Goal: Find specific page/section: Find specific page/section

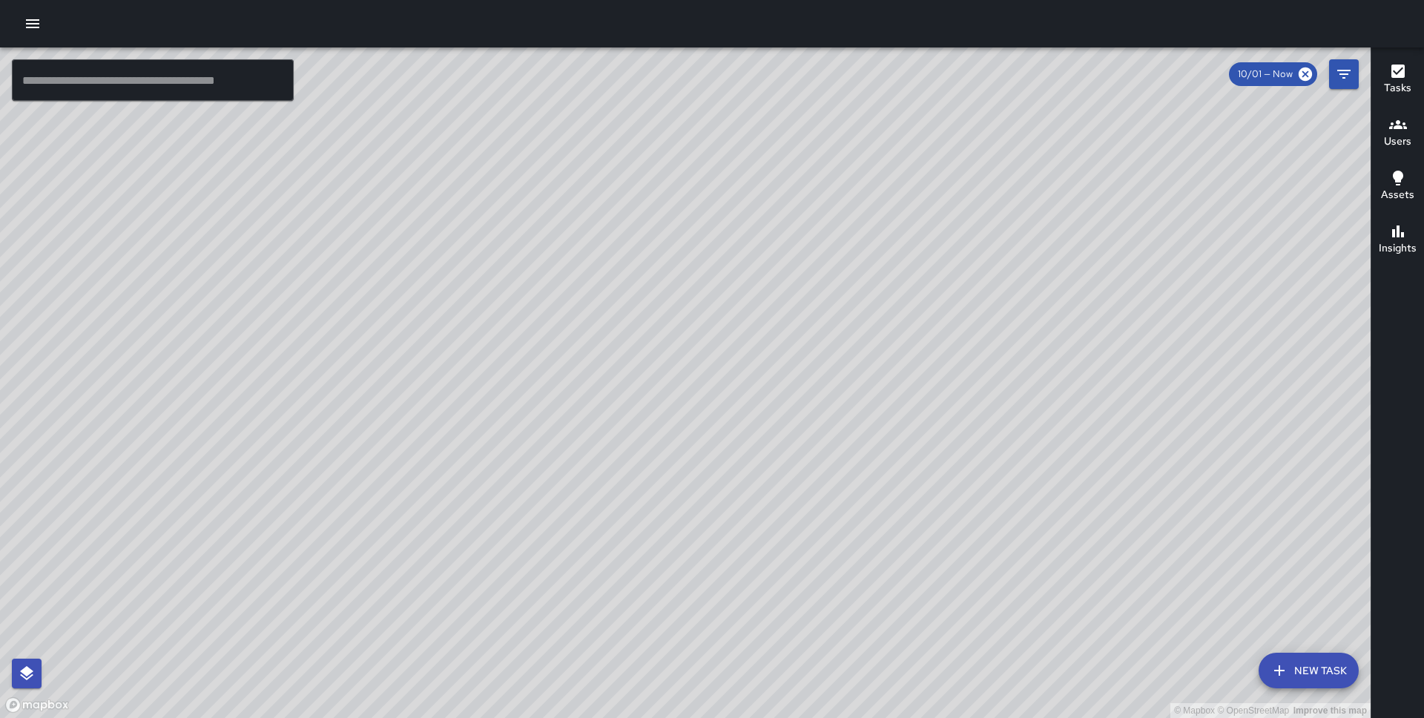
drag, startPoint x: 863, startPoint y: 271, endPoint x: 846, endPoint y: 292, distance: 26.4
click at [846, 292] on div "© Mapbox © OpenStreetMap Improve this map" at bounding box center [685, 382] width 1371 height 670
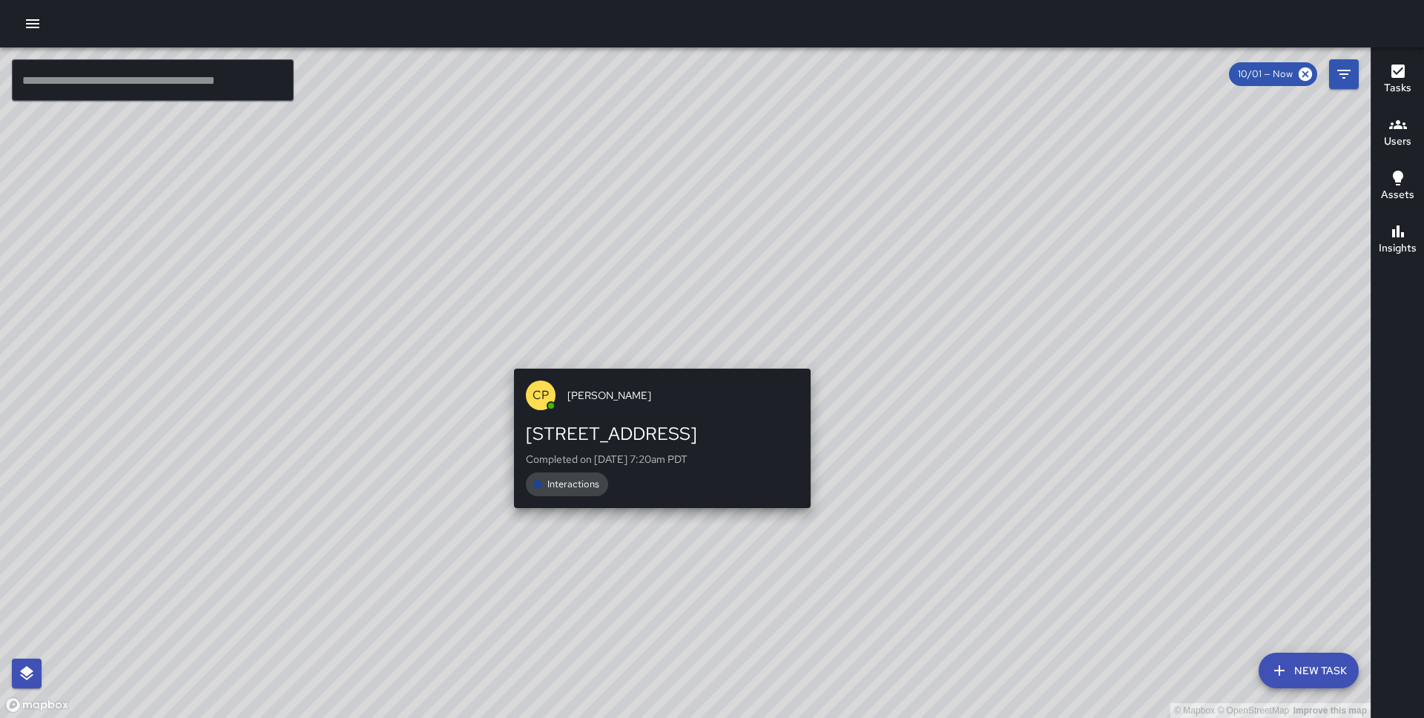
click at [659, 360] on div "© Mapbox © OpenStreetMap Improve this map CP Cinae Presley 1 Pine Street Comple…" at bounding box center [685, 382] width 1371 height 670
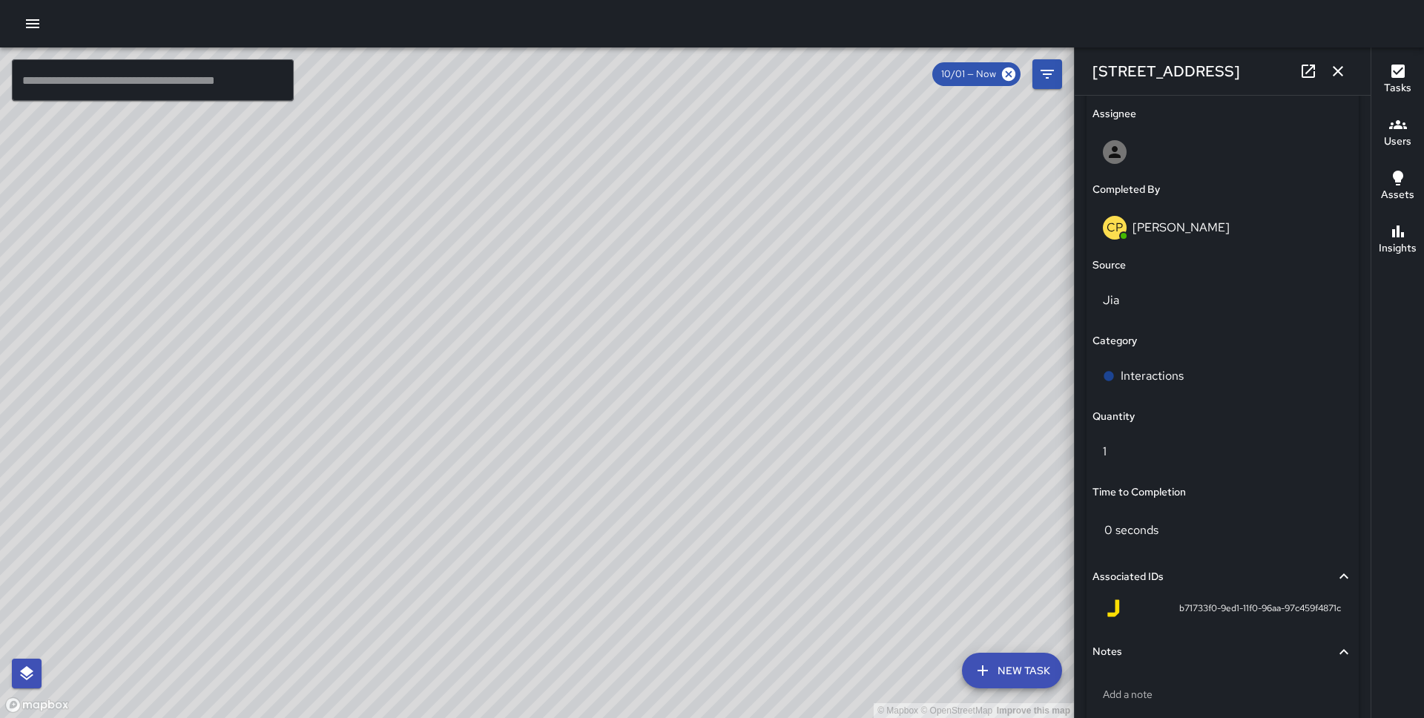
scroll to position [938, 0]
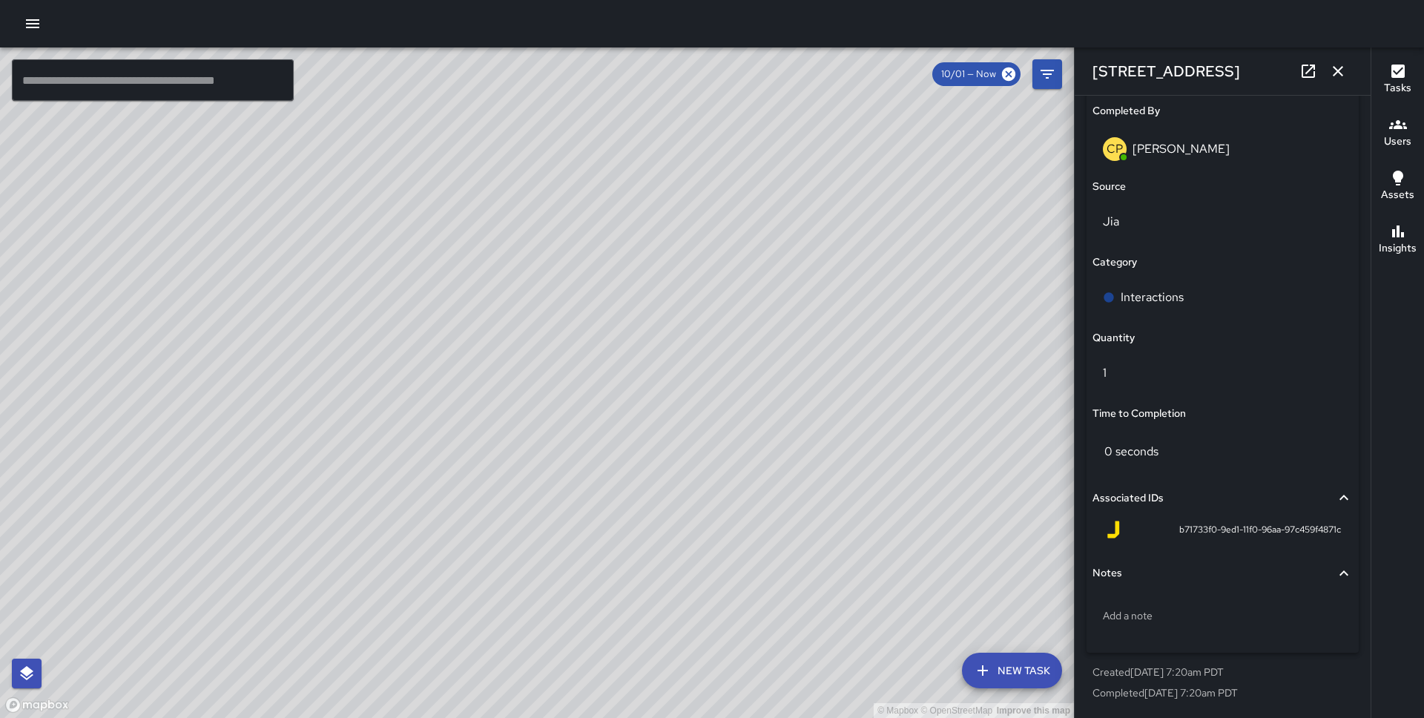
click at [579, 404] on div "© Mapbox © OpenStreetMap Improve this map CP Cinae Presley 388 Market Street Co…" at bounding box center [537, 382] width 1074 height 670
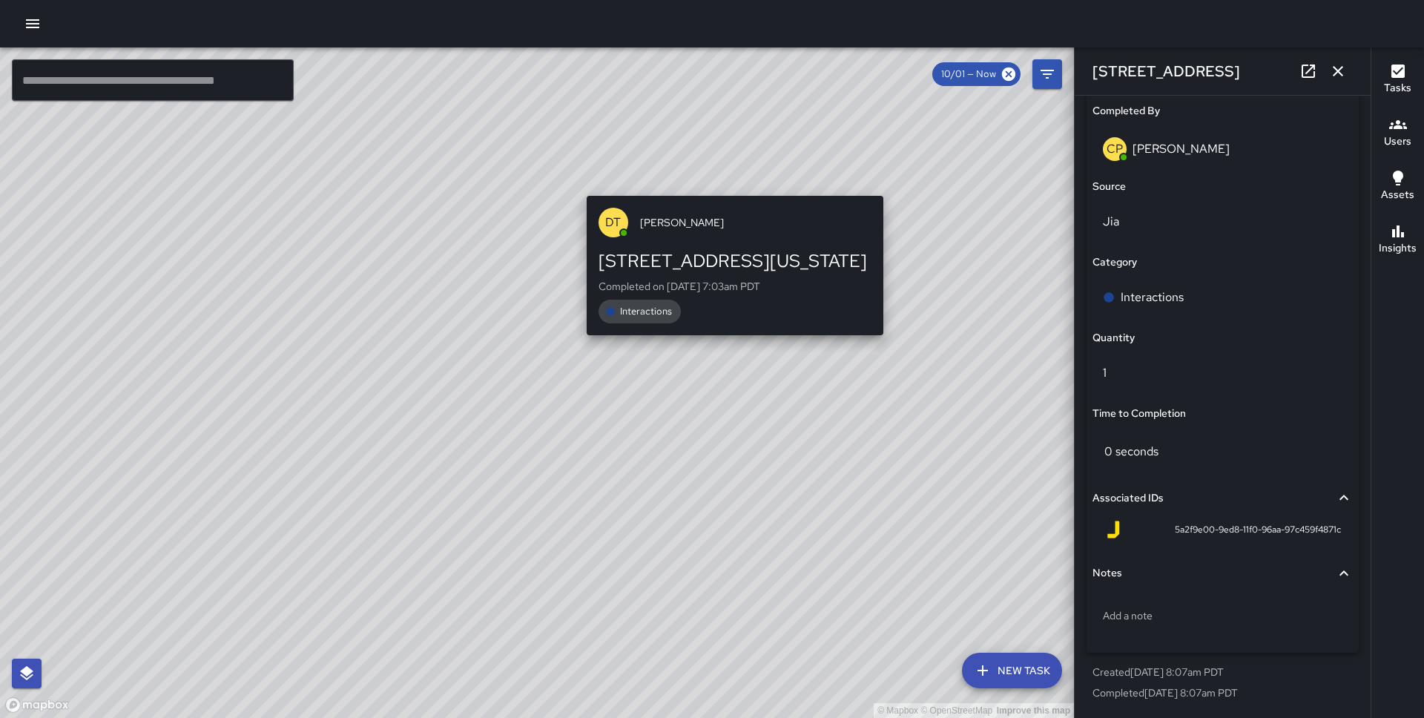
click at [721, 178] on div "© Mapbox © OpenStreetMap Improve this map DT Du'Shawn Thomas 1 California Stree…" at bounding box center [537, 382] width 1074 height 670
type input "**********"
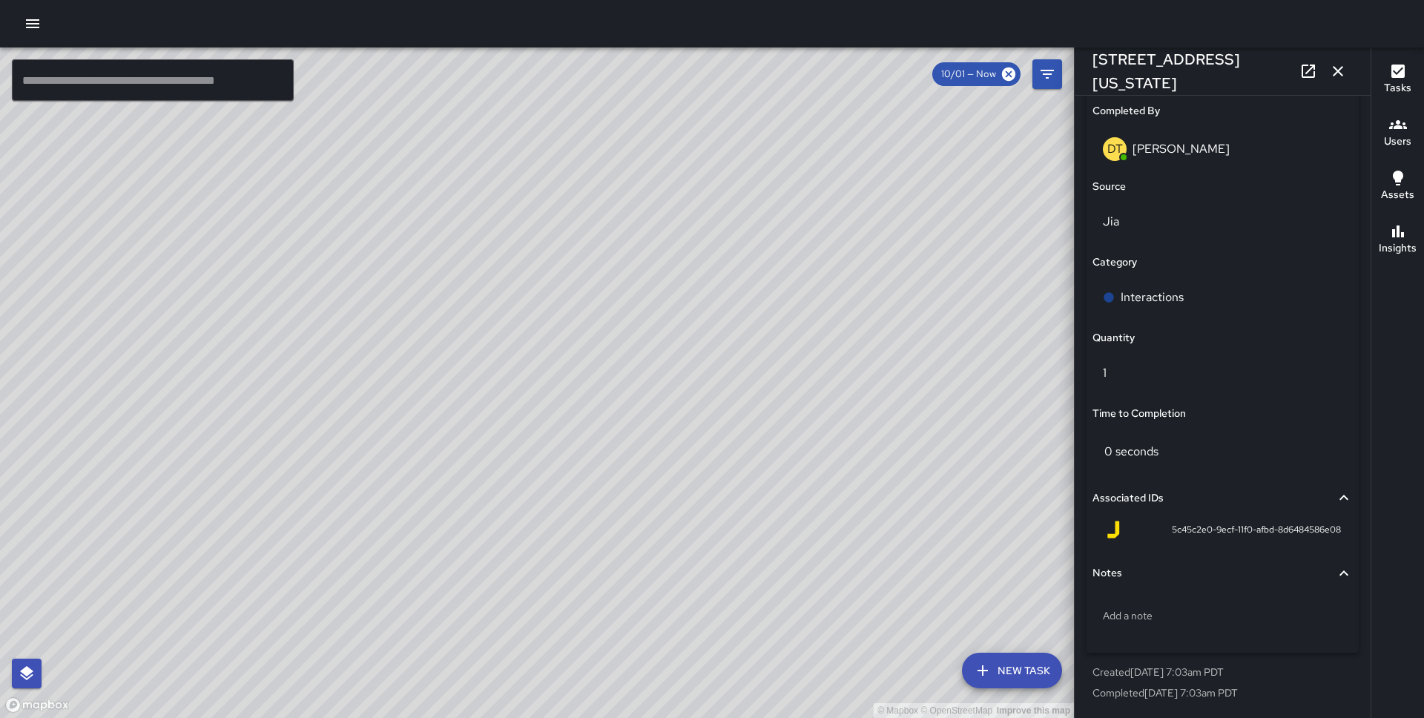
click at [1342, 70] on icon "button" at bounding box center [1338, 71] width 18 height 18
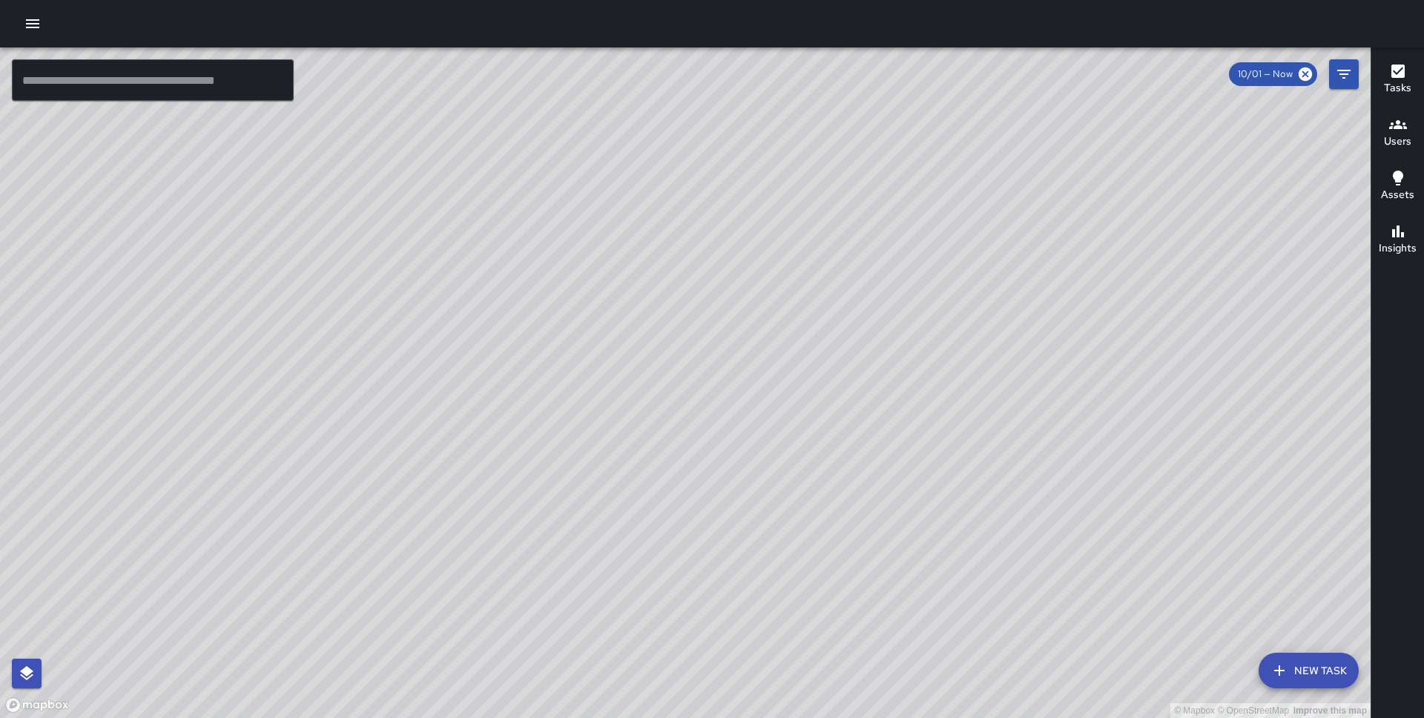
click at [14, 26] on div at bounding box center [712, 23] width 1424 height 47
click at [32, 26] on icon "button" at bounding box center [33, 24] width 18 height 18
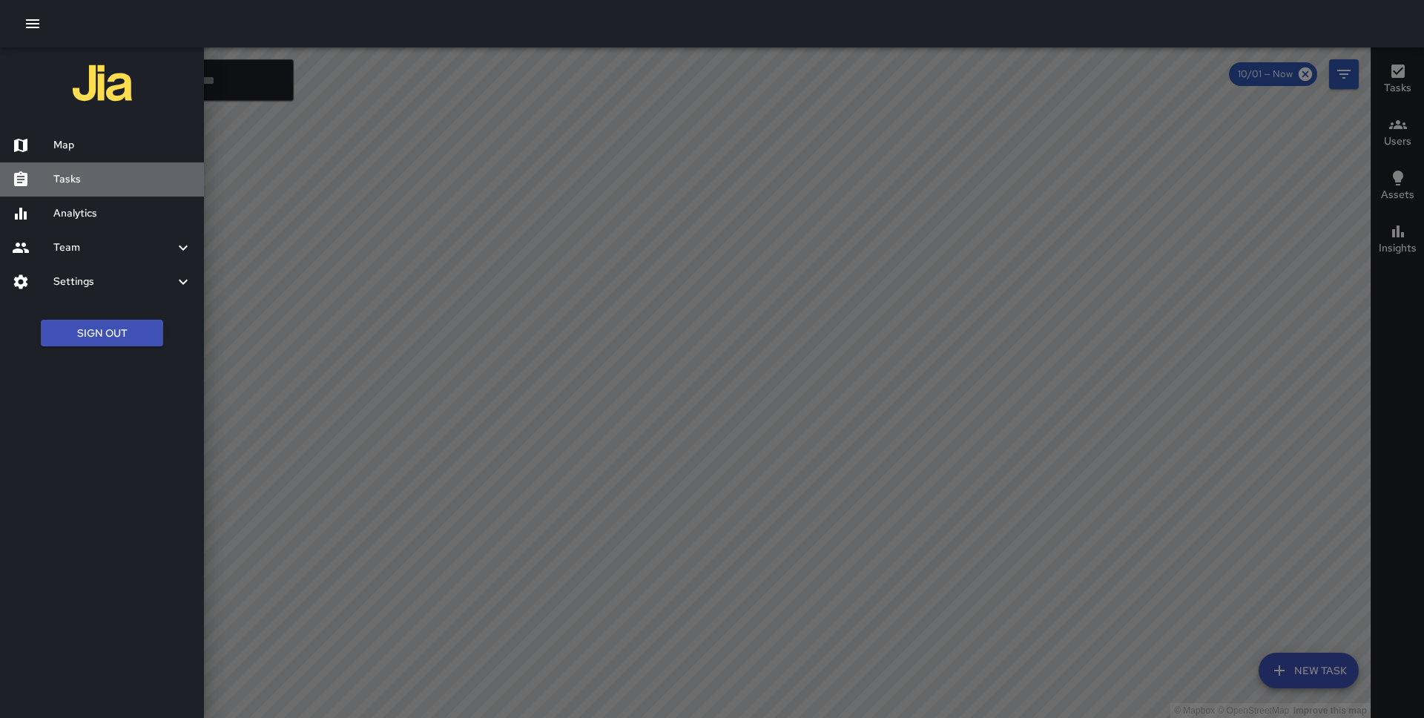
click at [75, 180] on h6 "Tasks" at bounding box center [122, 179] width 139 height 16
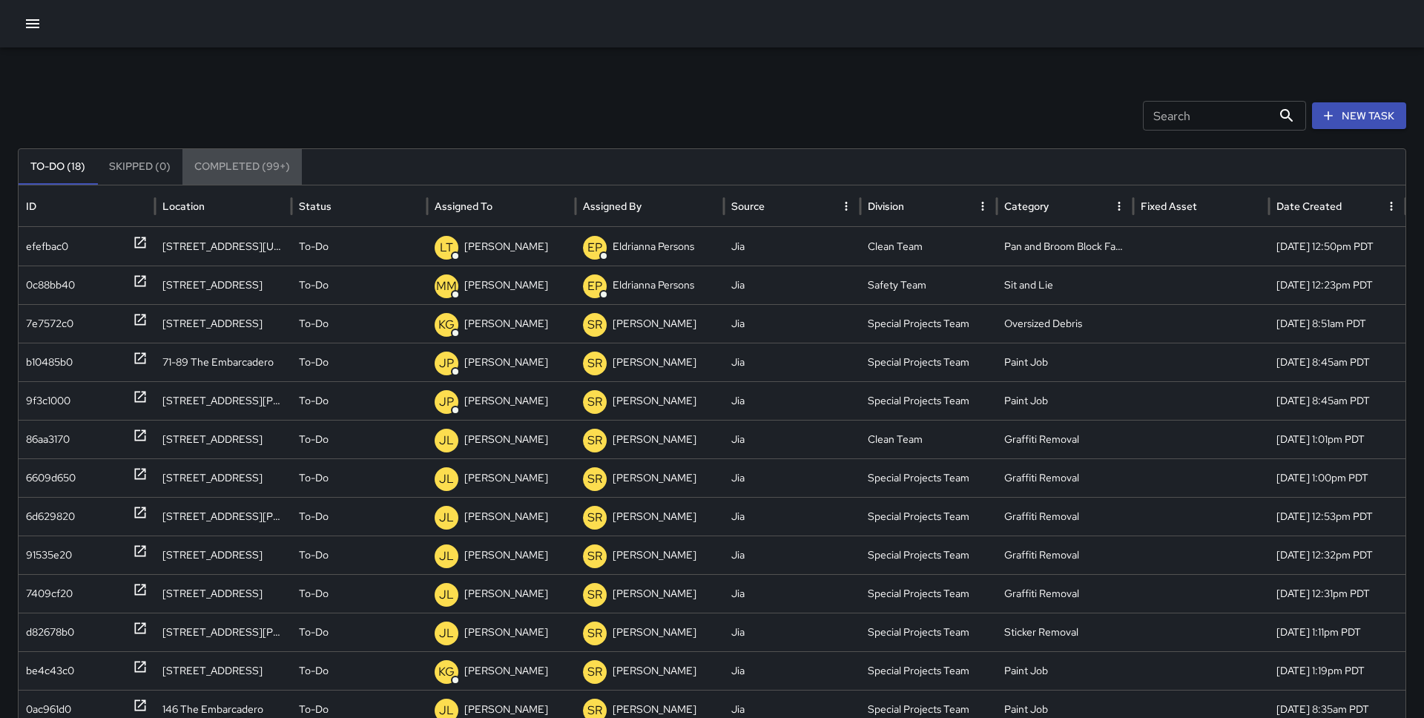
click at [248, 168] on button "Completed (99+)" at bounding box center [241, 167] width 119 height 36
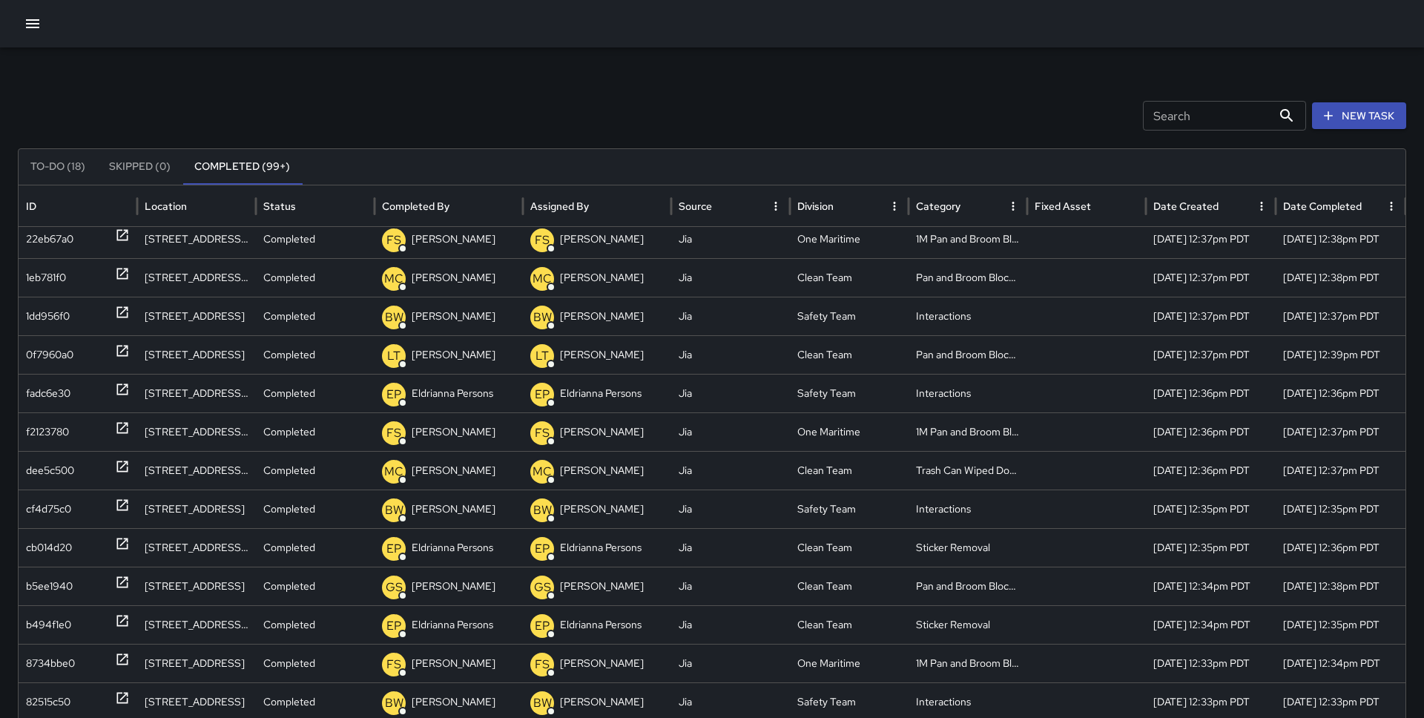
scroll to position [2383, 0]
click at [51, 168] on button "To-Do (18)" at bounding box center [58, 167] width 79 height 36
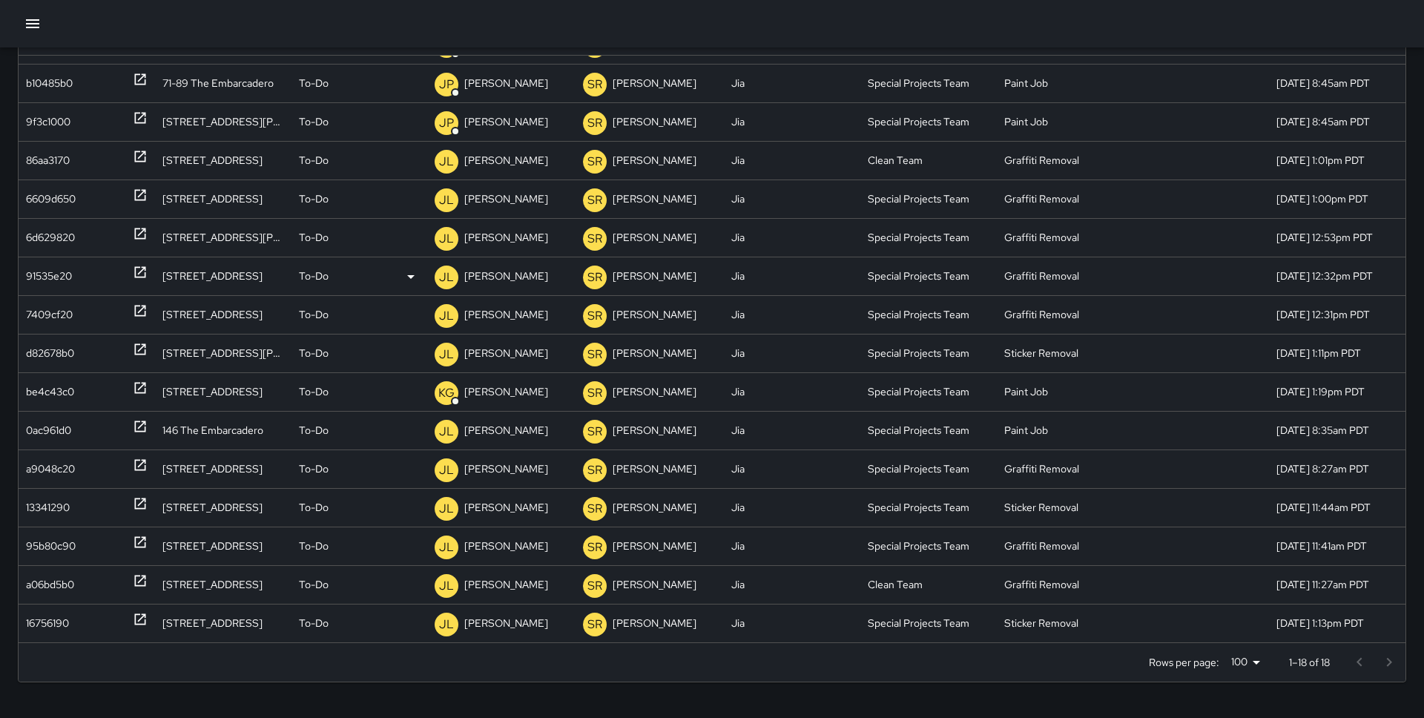
scroll to position [0, 0]
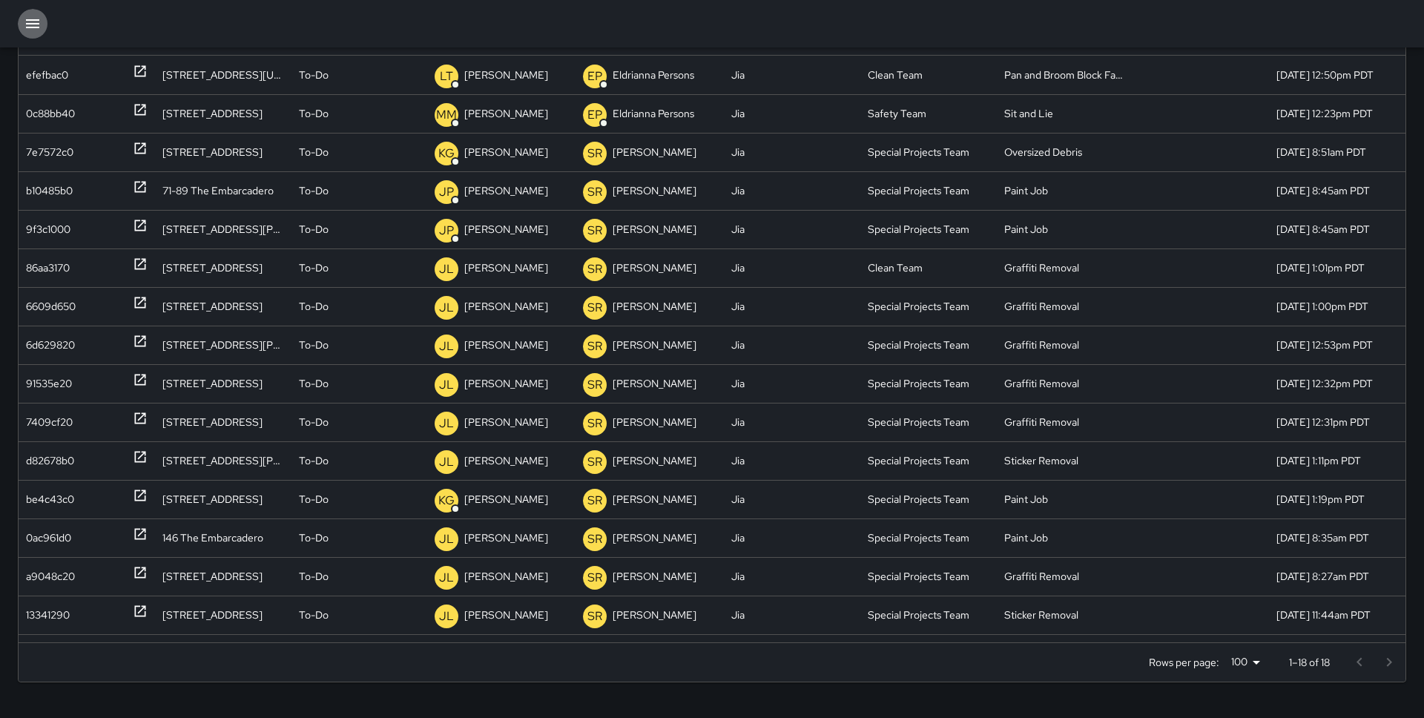
click at [32, 18] on icon "button" at bounding box center [33, 24] width 18 height 18
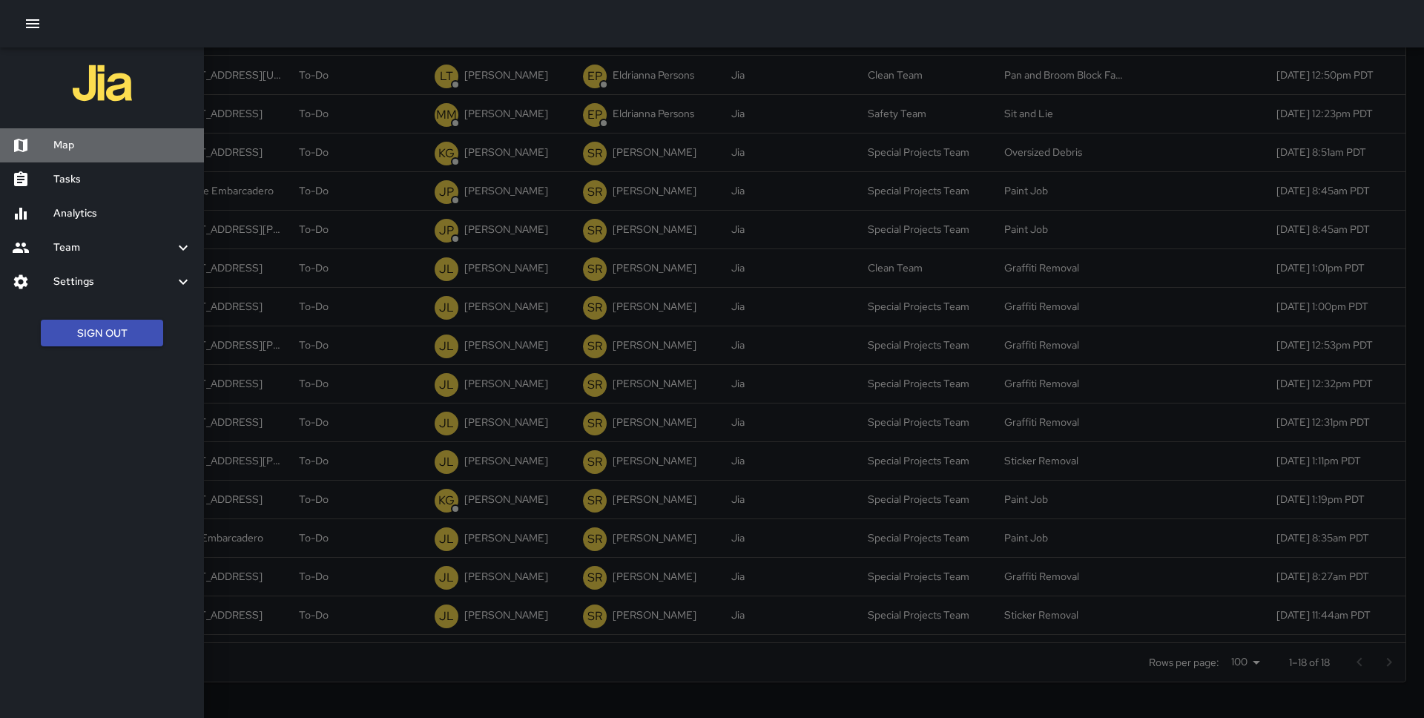
click at [77, 147] on h6 "Map" at bounding box center [122, 145] width 139 height 16
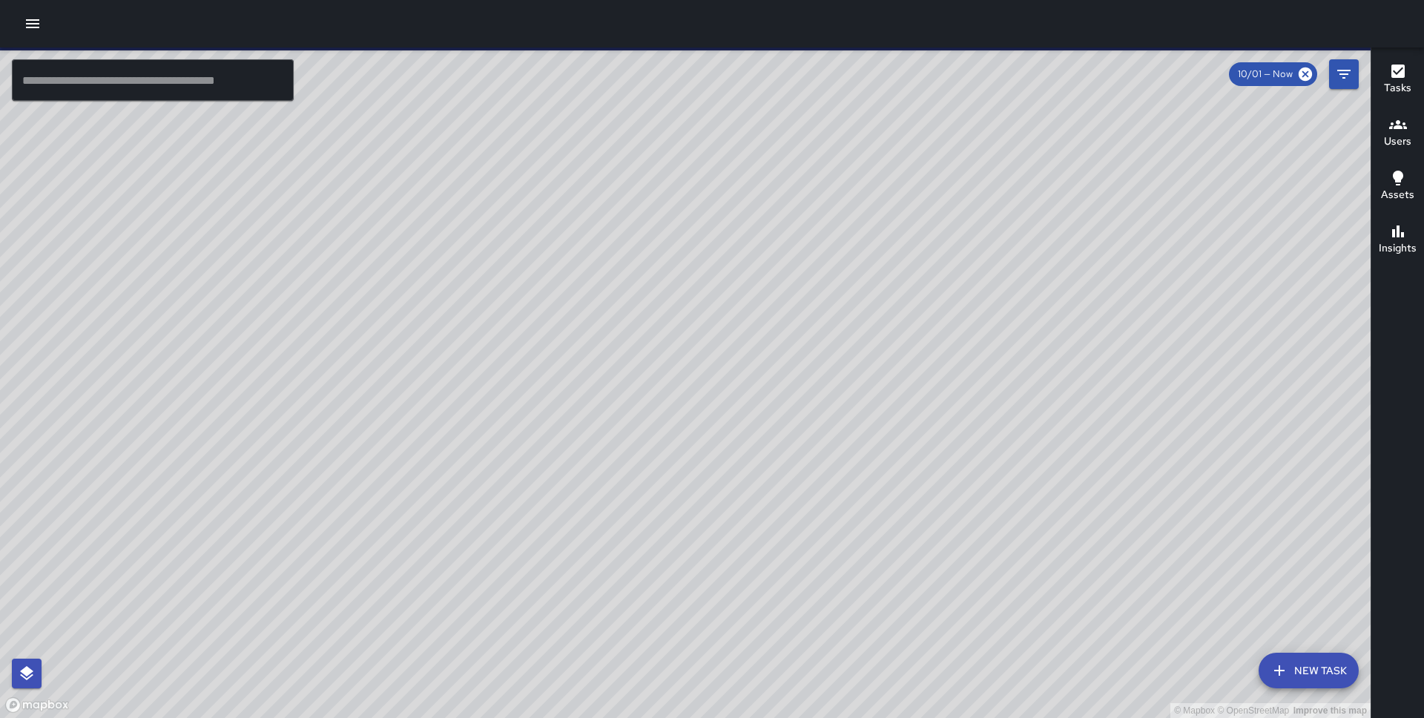
click at [788, 344] on div "© Mapbox © OpenStreetMap Improve this map" at bounding box center [685, 382] width 1371 height 670
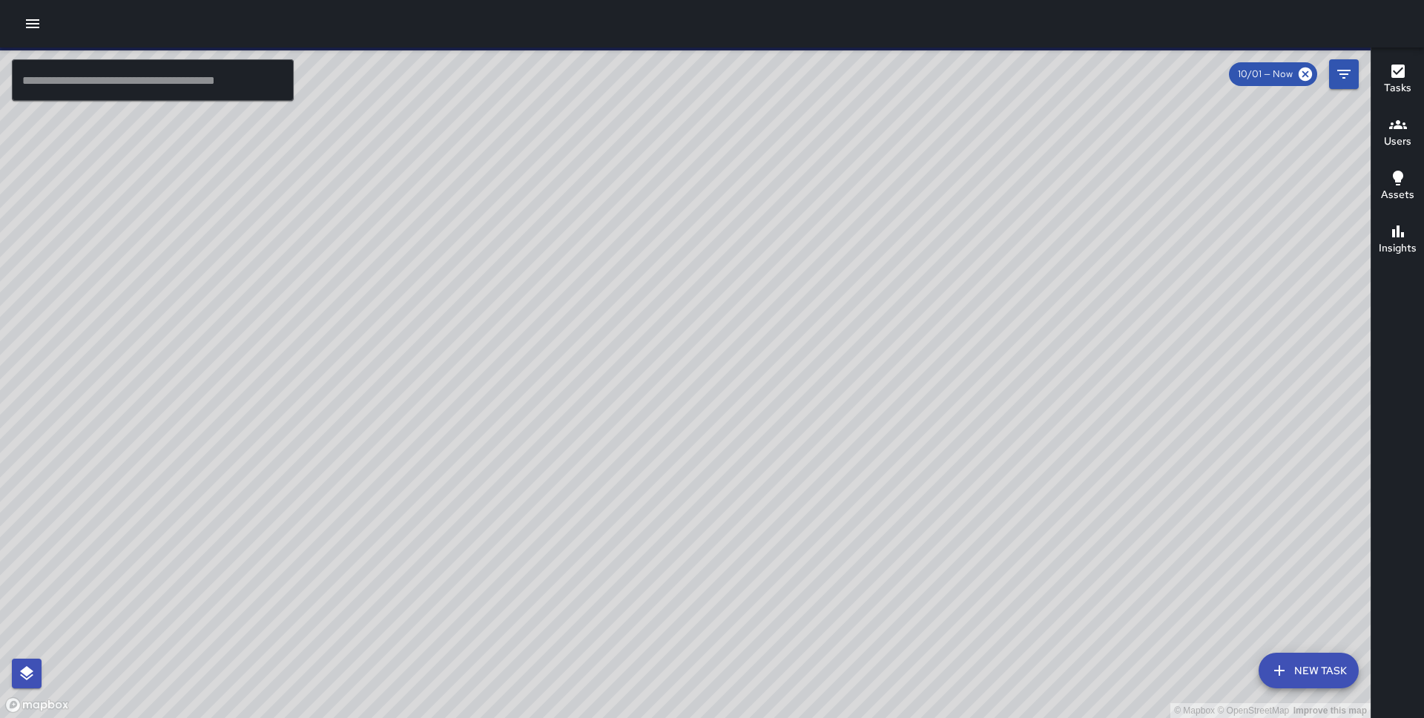
click at [788, 344] on div "© Mapbox © OpenStreetMap Improve this map" at bounding box center [685, 382] width 1371 height 670
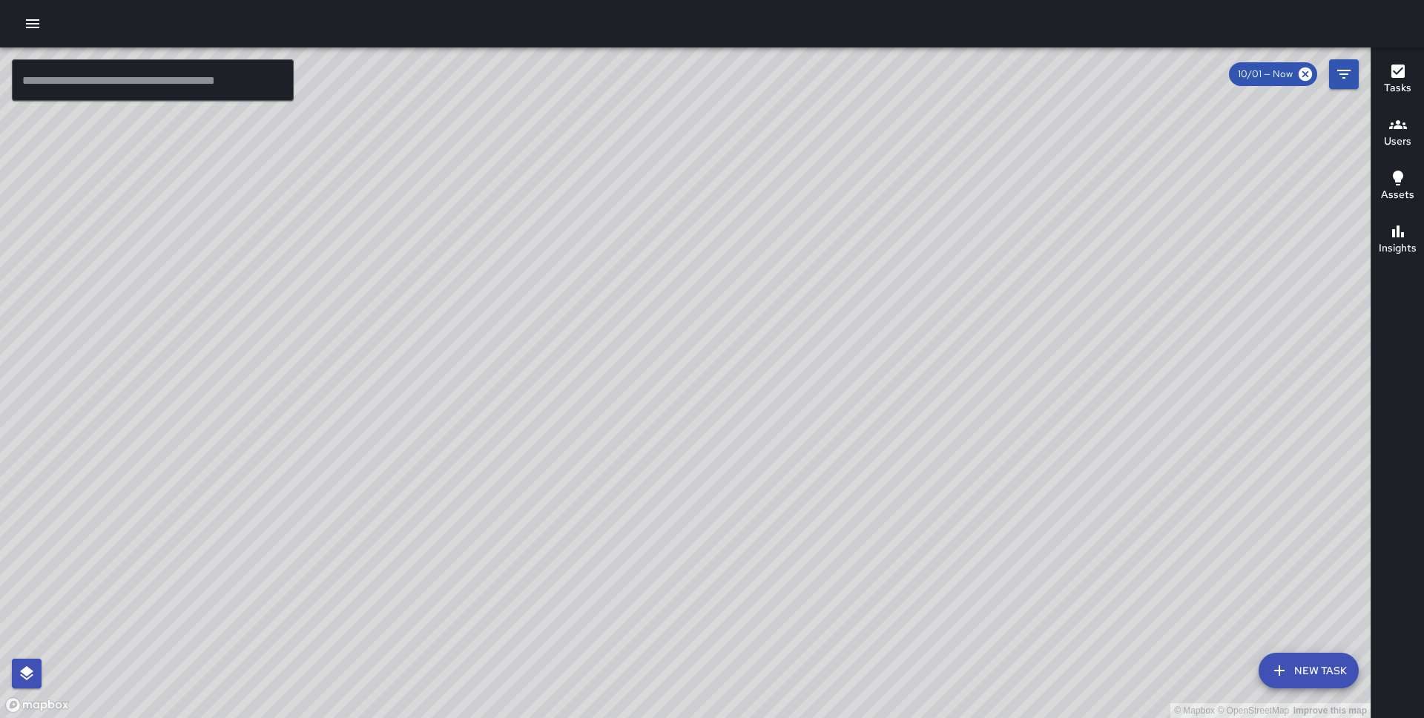
drag, startPoint x: 695, startPoint y: 375, endPoint x: 834, endPoint y: 263, distance: 178.8
click at [834, 263] on div "© Mapbox © OpenStreetMap Improve this map" at bounding box center [685, 382] width 1371 height 670
click at [1329, 76] on button "Filters" at bounding box center [1344, 74] width 30 height 30
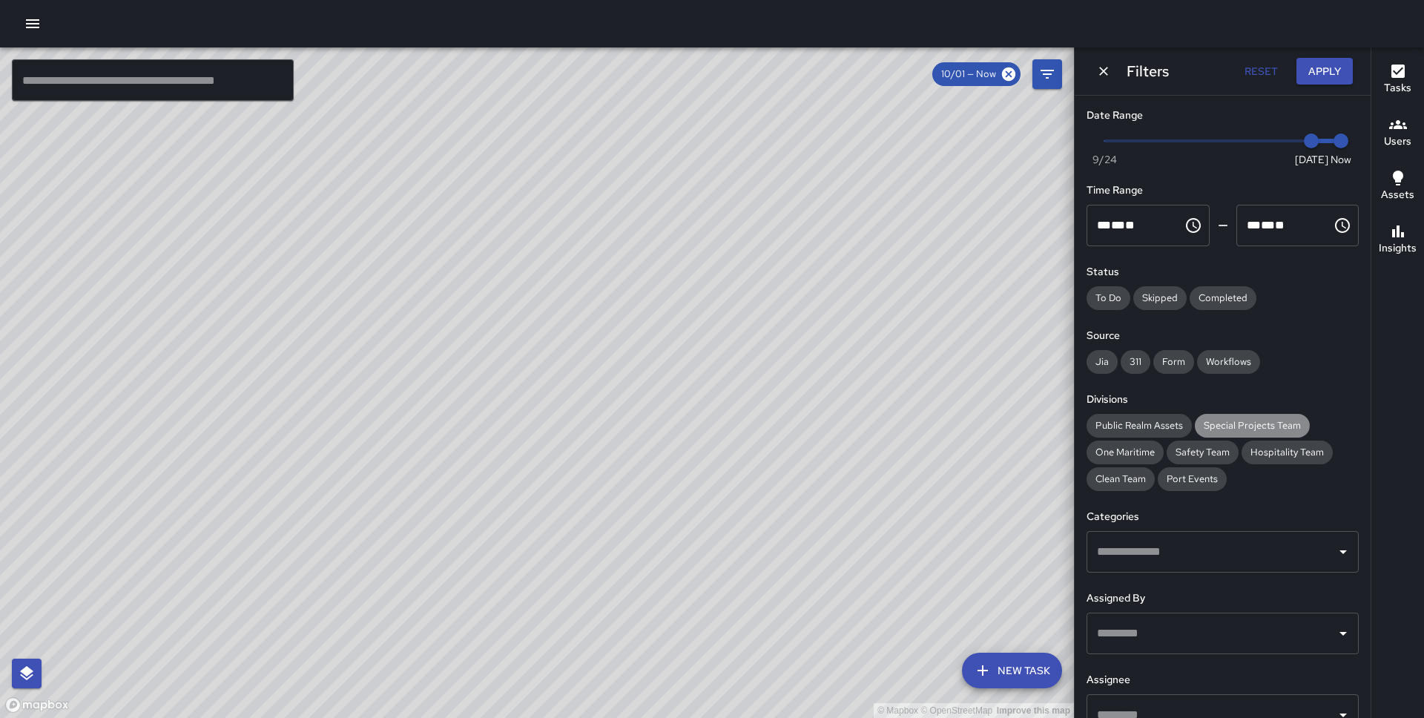
click at [1210, 421] on span "Special Projects Team" at bounding box center [1252, 425] width 115 height 15
click at [1319, 68] on button "Apply" at bounding box center [1324, 71] width 56 height 27
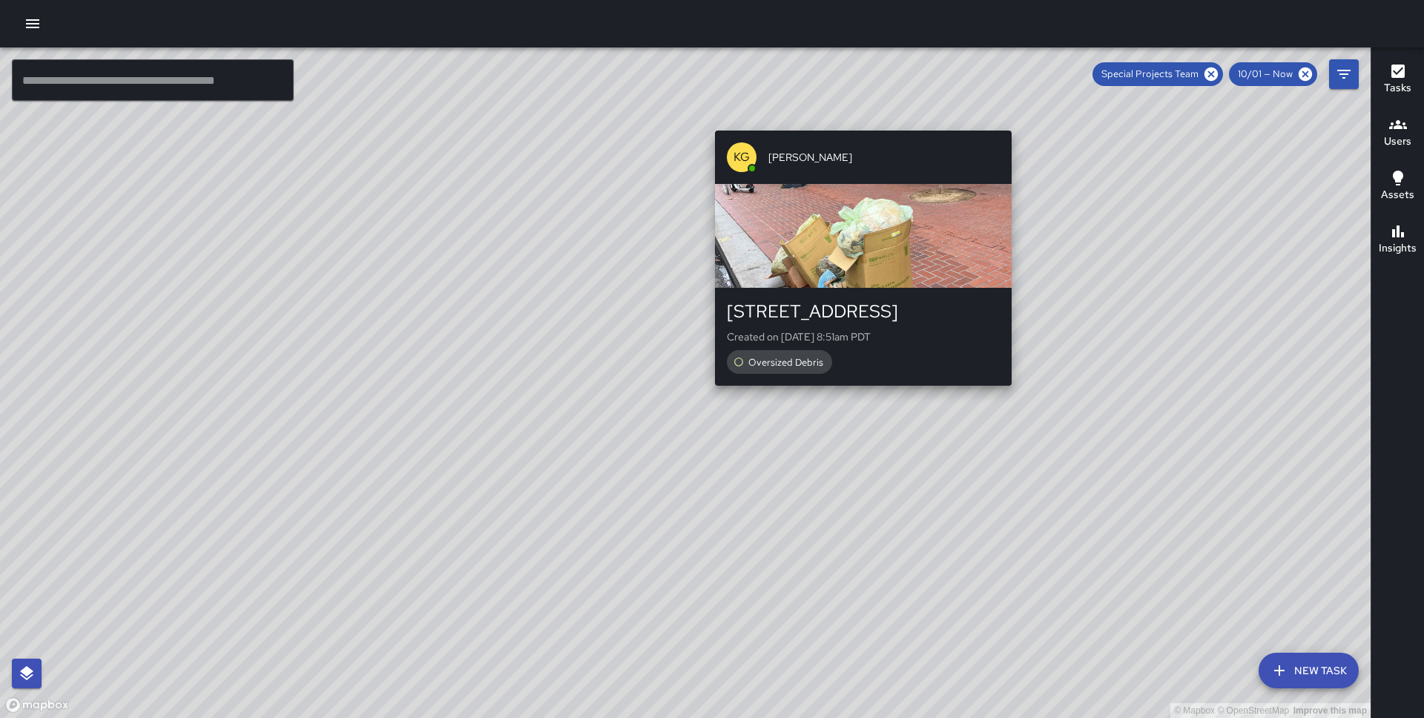
click at [855, 118] on div "© Mapbox © OpenStreetMap Improve this map KG Keonte Gibson 1 Market Street Crea…" at bounding box center [685, 382] width 1371 height 670
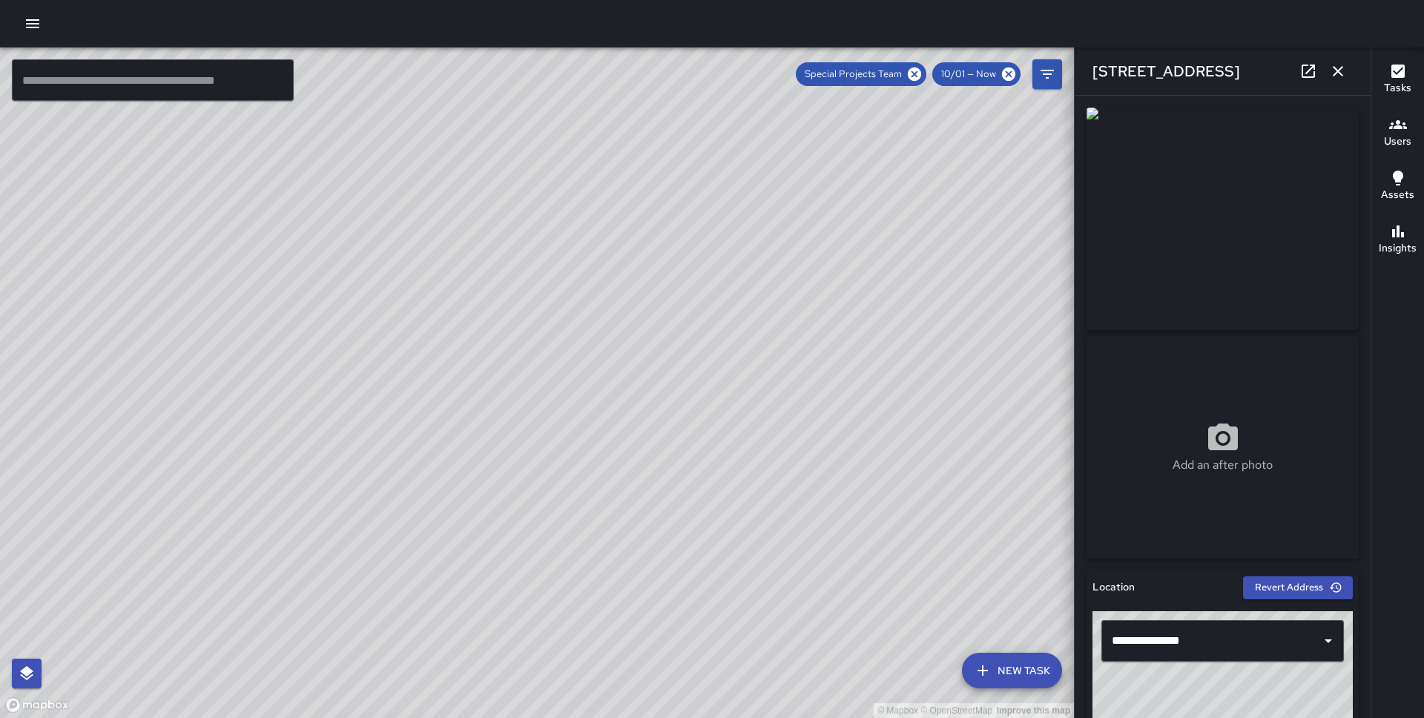
scroll to position [767, 0]
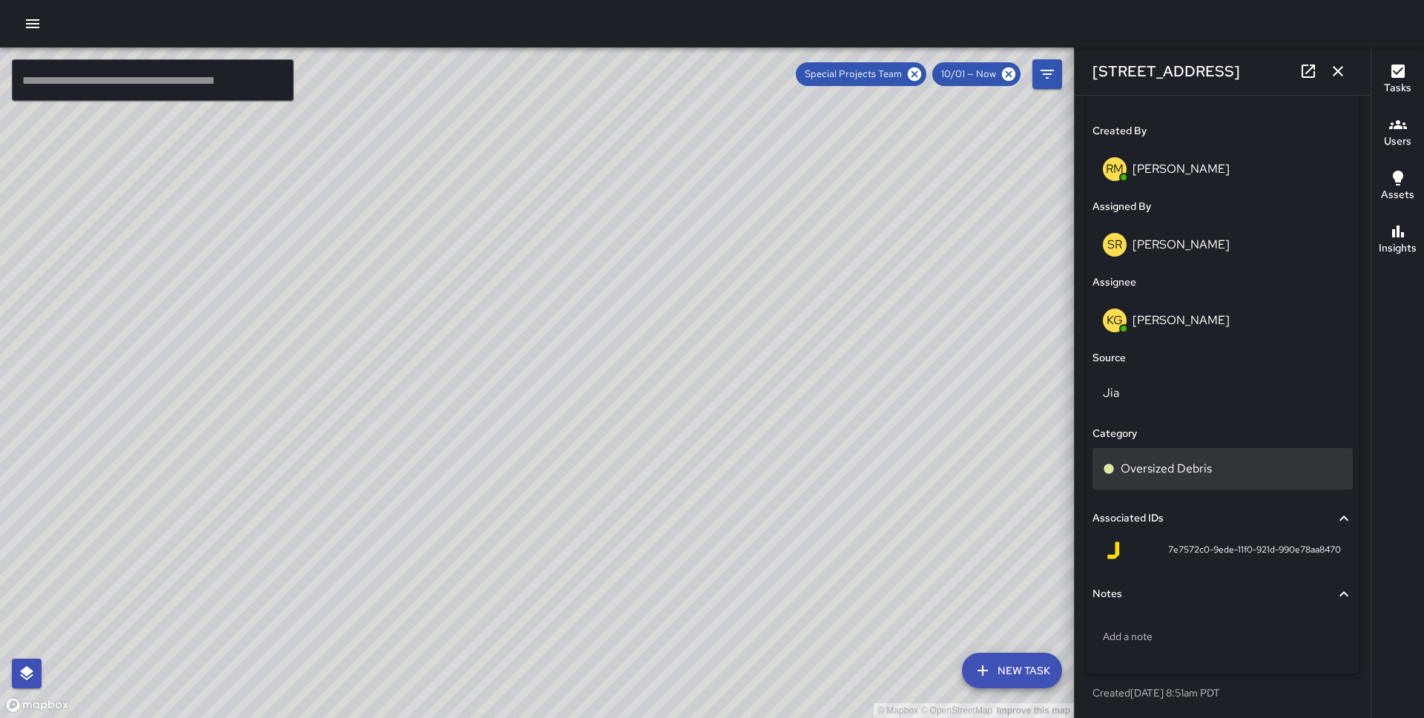
click at [1144, 472] on p "Oversized Debris" at bounding box center [1166, 469] width 91 height 18
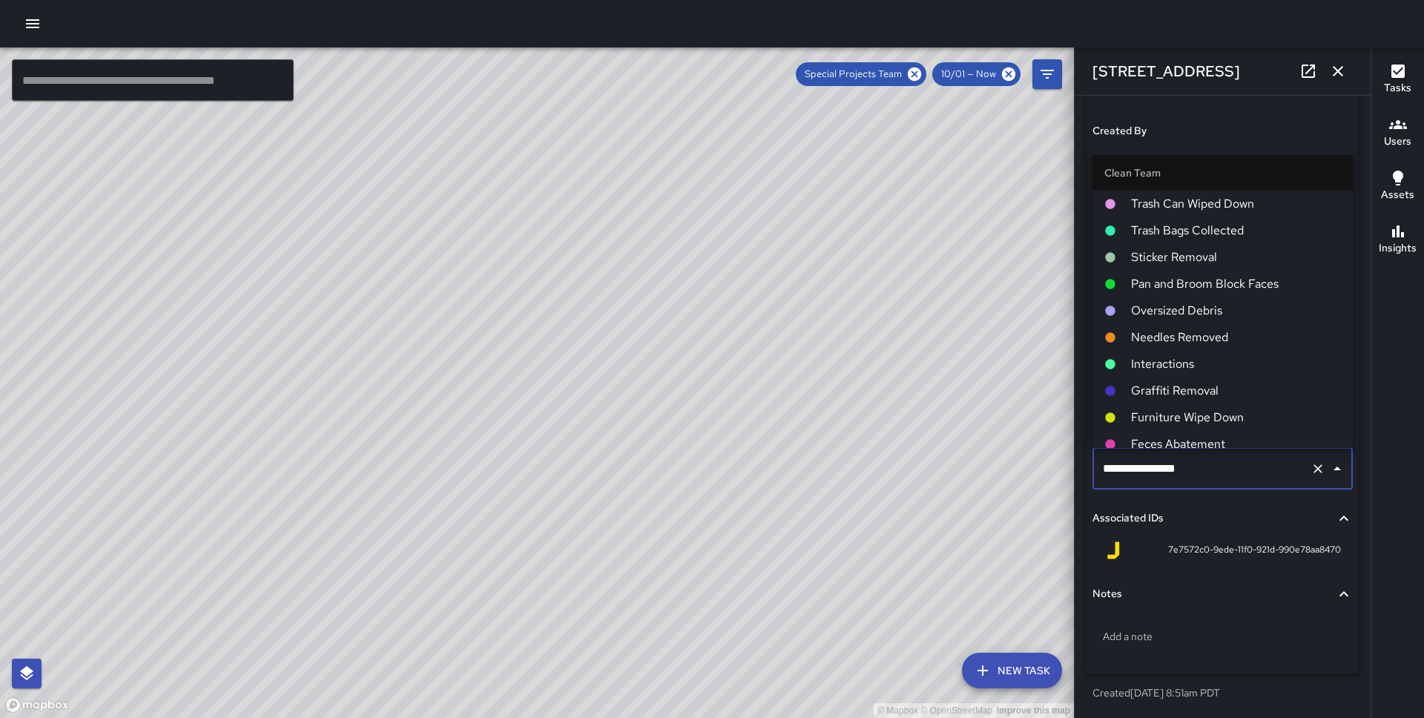
scroll to position [1932, 0]
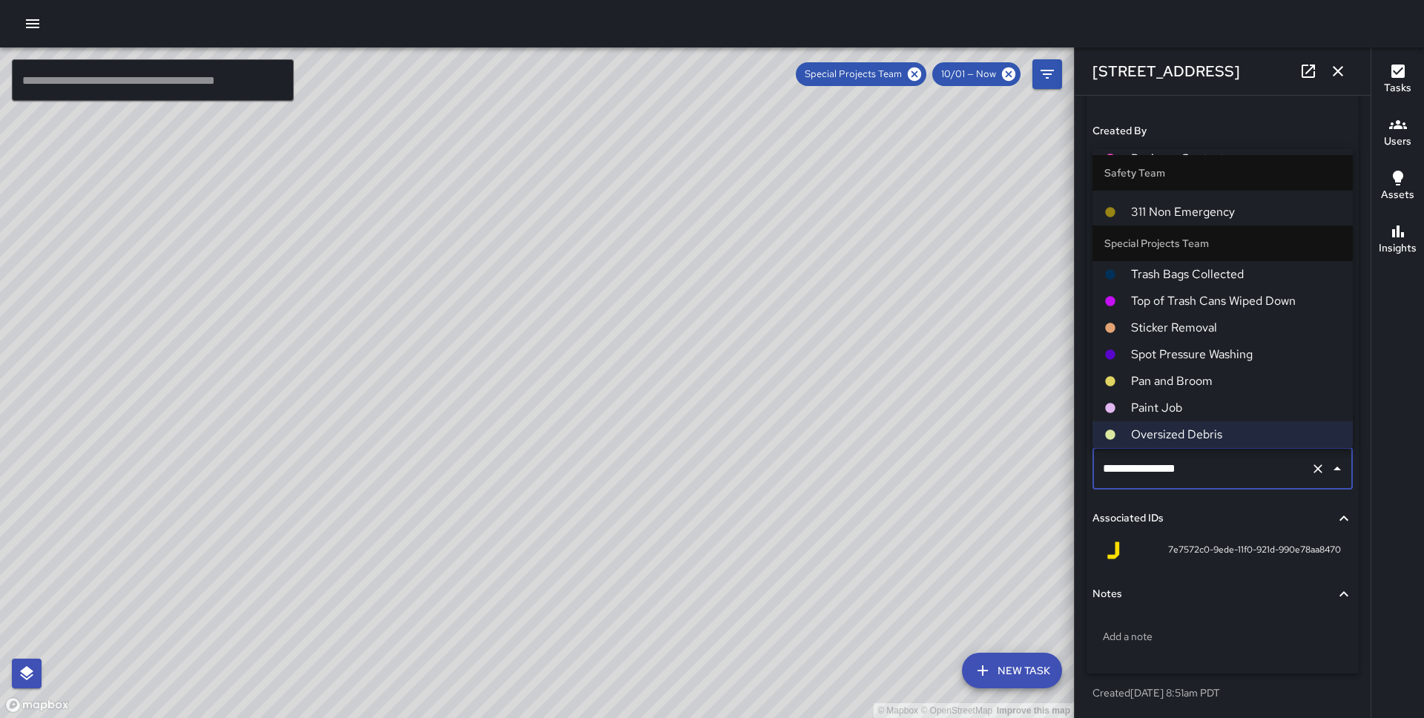
click at [1158, 587] on span "Notes" at bounding box center [1213, 594] width 243 height 16
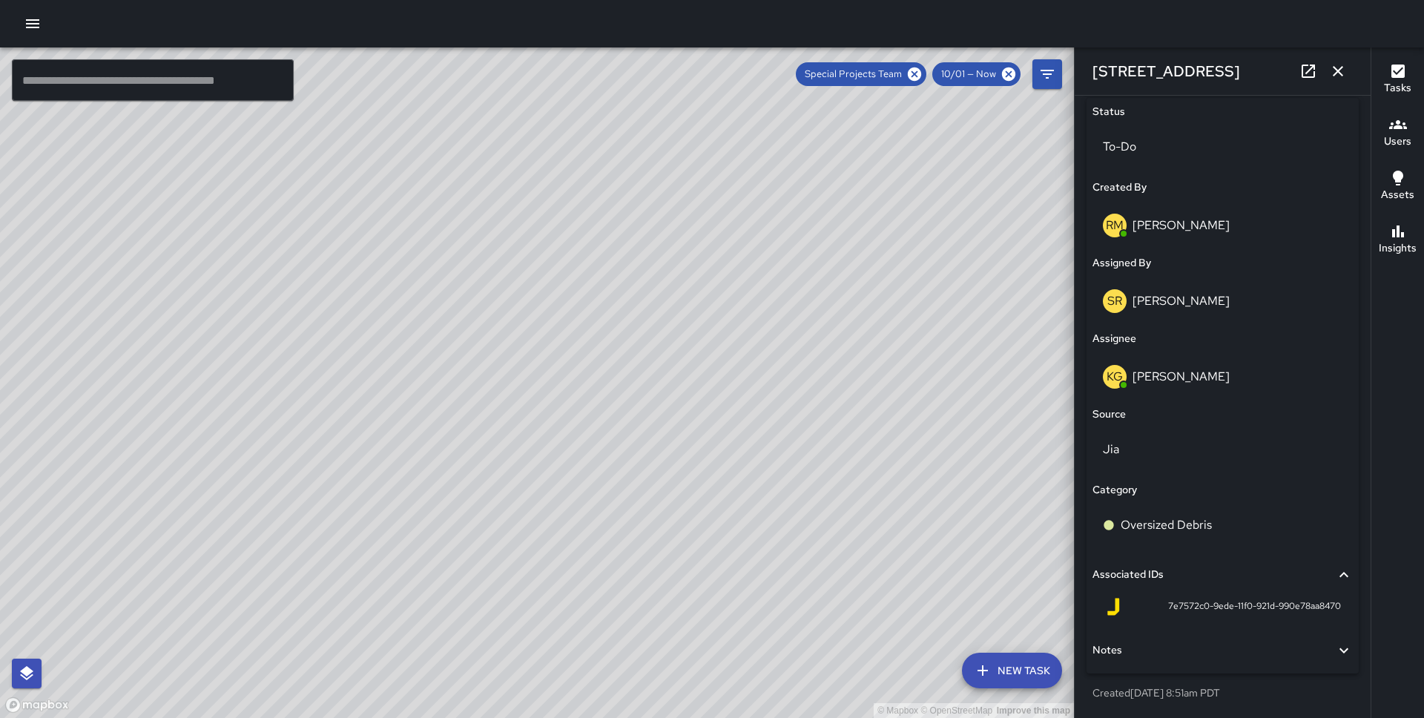
scroll to position [711, 0]
click at [1176, 156] on div "To-Do" at bounding box center [1222, 147] width 260 height 42
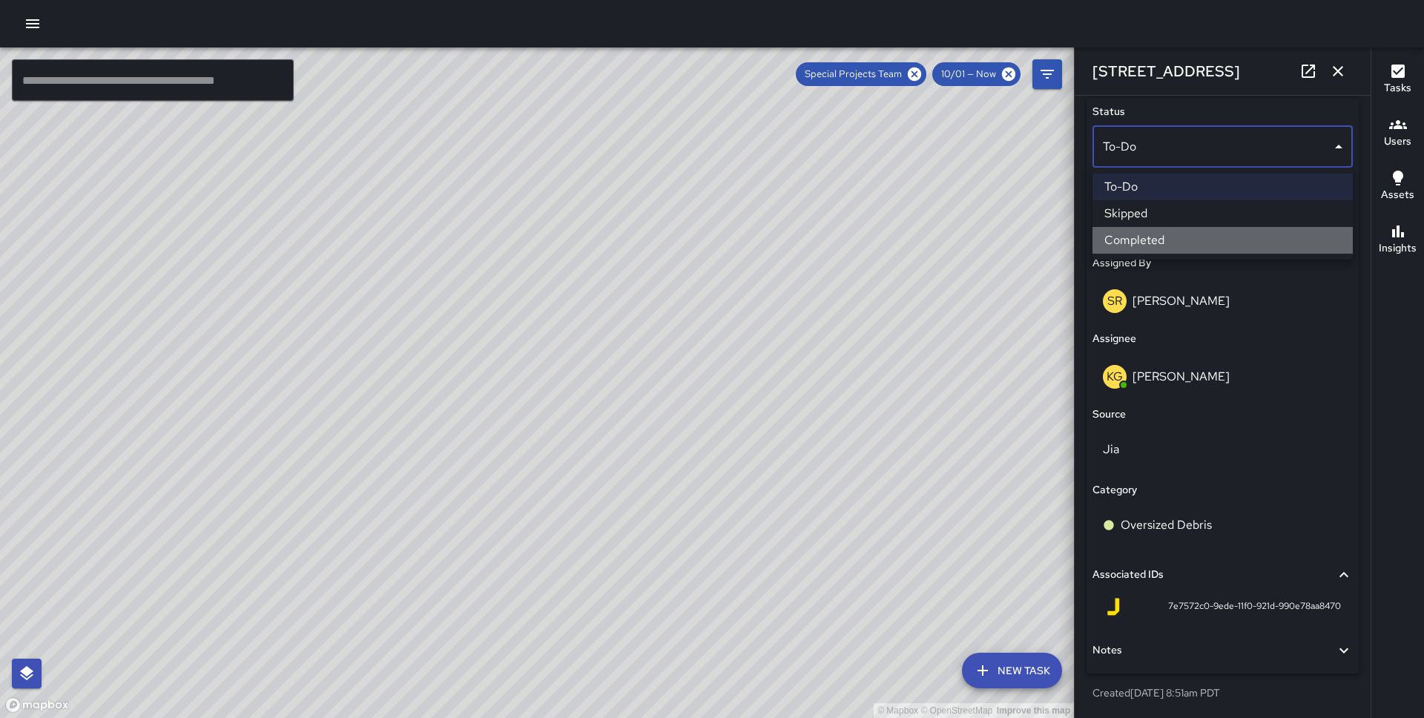
click at [1164, 252] on li "Completed" at bounding box center [1222, 240] width 260 height 27
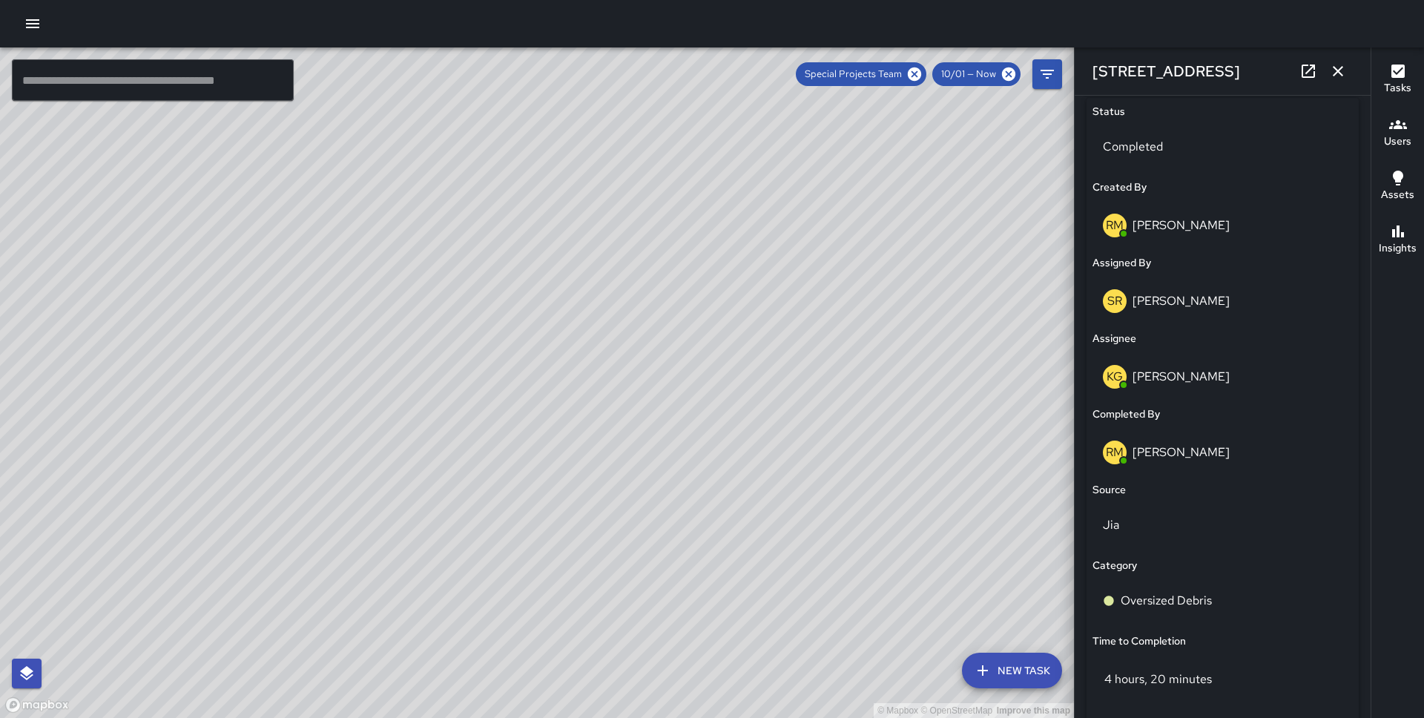
click at [1340, 65] on icon "button" at bounding box center [1338, 71] width 18 height 18
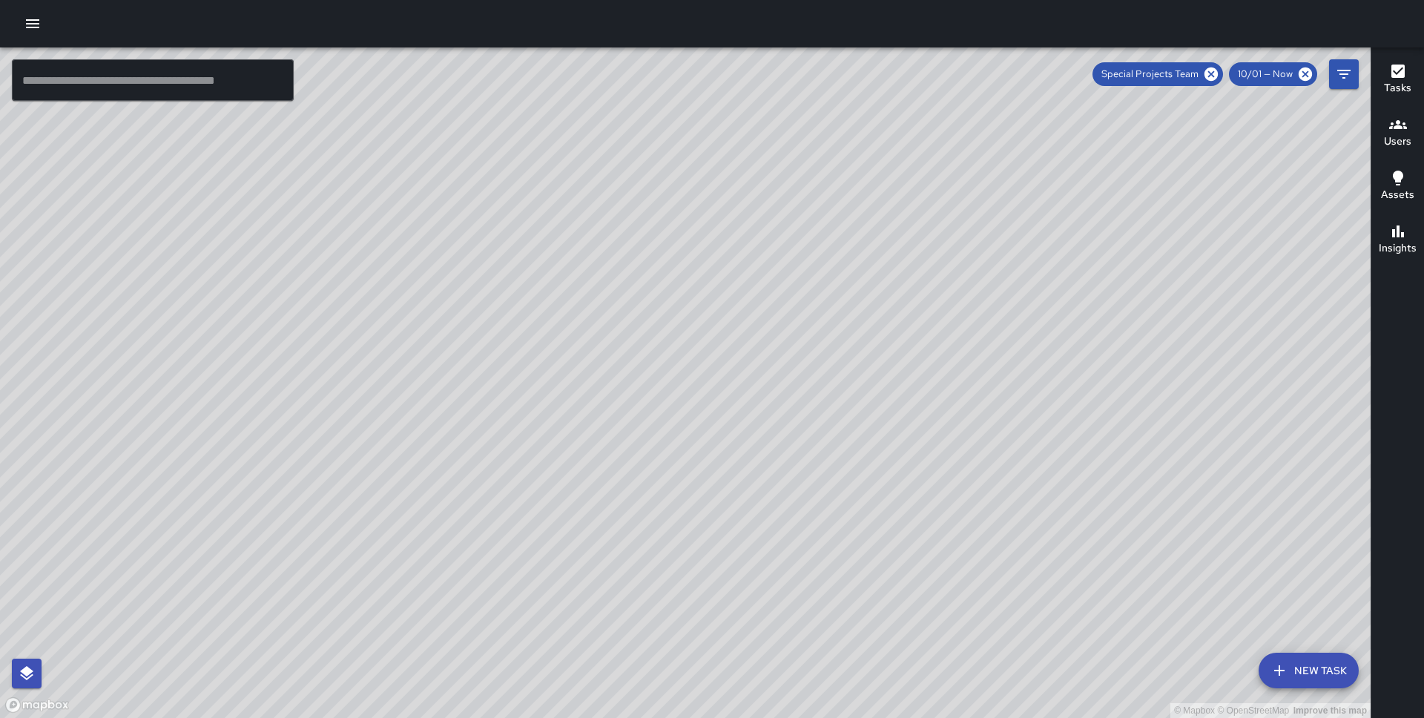
drag, startPoint x: 580, startPoint y: 383, endPoint x: 689, endPoint y: 223, distance: 194.4
click at [689, 223] on div "© Mapbox © OpenStreetMap Improve this map" at bounding box center [685, 382] width 1371 height 670
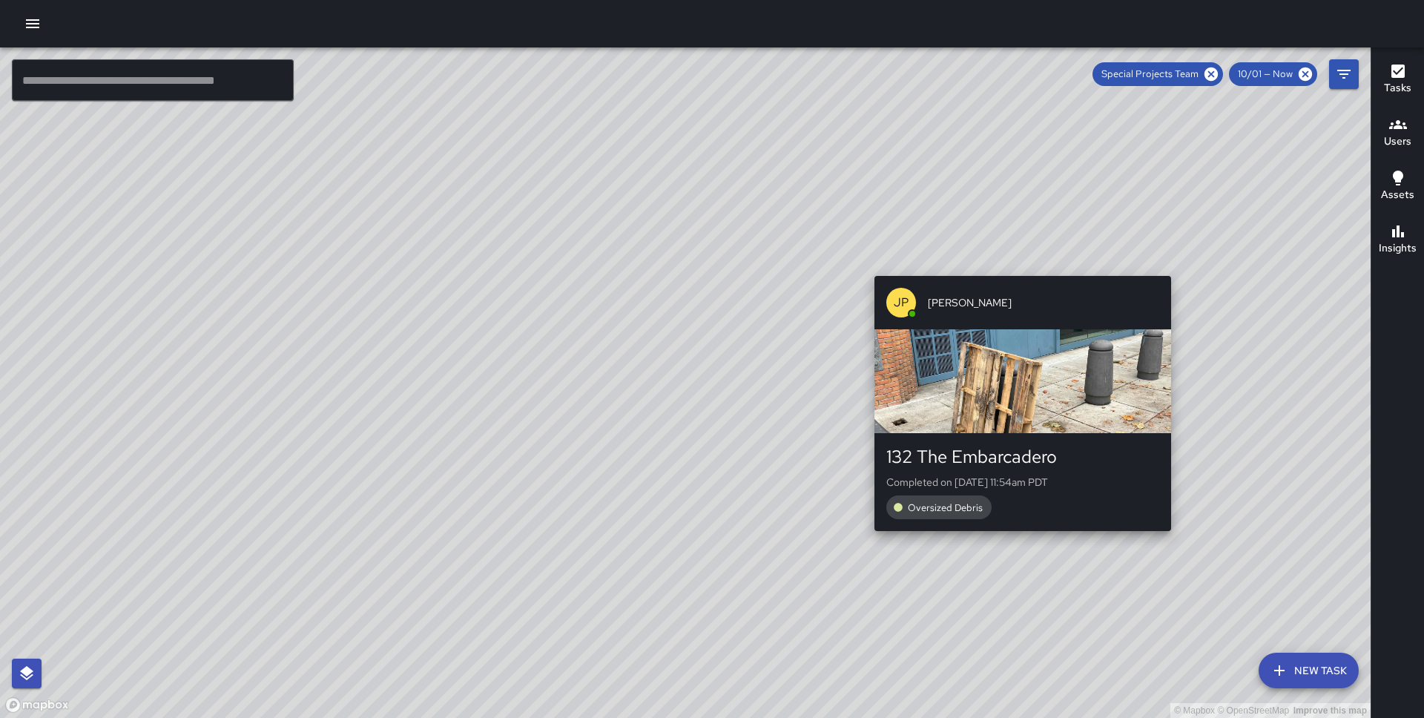
click at [1015, 268] on div "© Mapbox © OpenStreetMap Improve this map JP Jonthan Portillo 132 The Embarcade…" at bounding box center [685, 382] width 1371 height 670
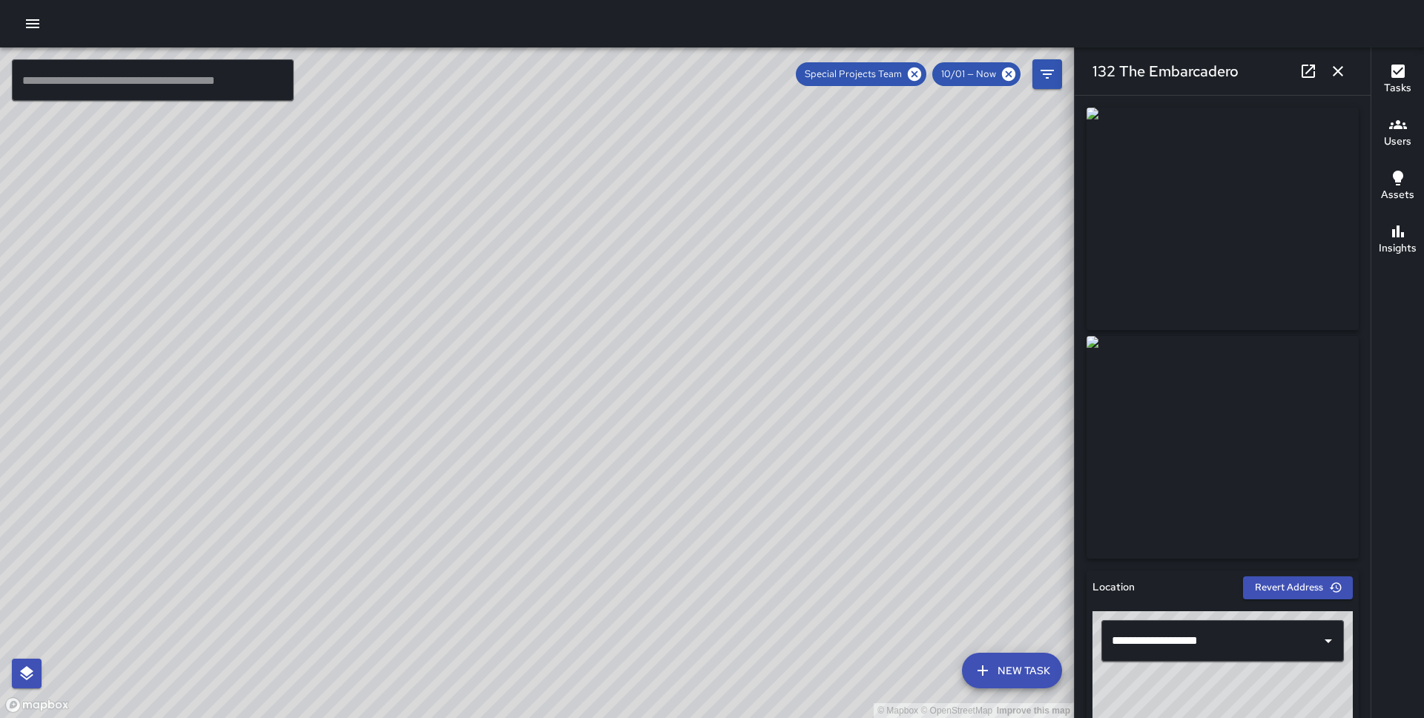
click at [491, 346] on div "© Mapbox © OpenStreetMap Improve this map KG Keonte Gibson 100 The Embarcadero …" at bounding box center [537, 382] width 1074 height 670
type input "**********"
click at [1338, 70] on icon "button" at bounding box center [1338, 71] width 10 height 10
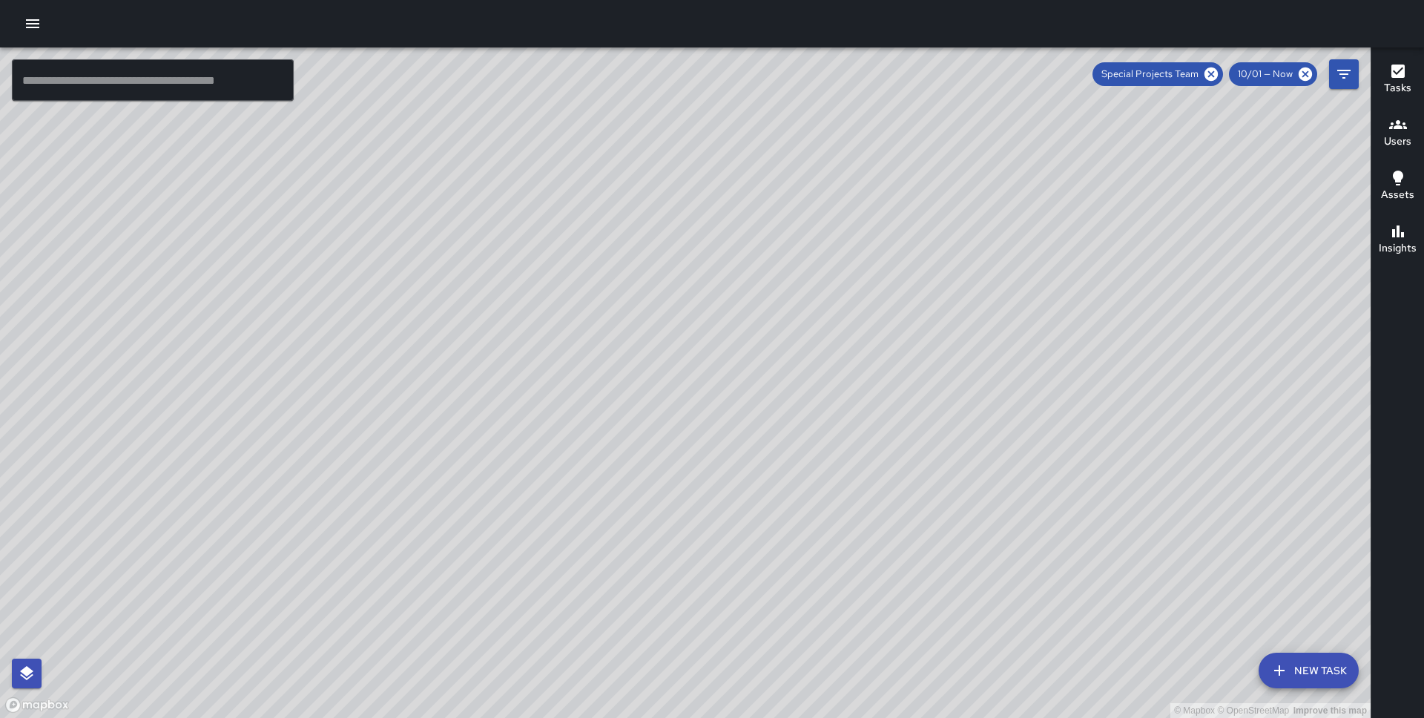
drag, startPoint x: 598, startPoint y: 442, endPoint x: 794, endPoint y: 246, distance: 277.4
click at [794, 246] on div "© Mapbox © OpenStreetMap Improve this map" at bounding box center [685, 382] width 1371 height 670
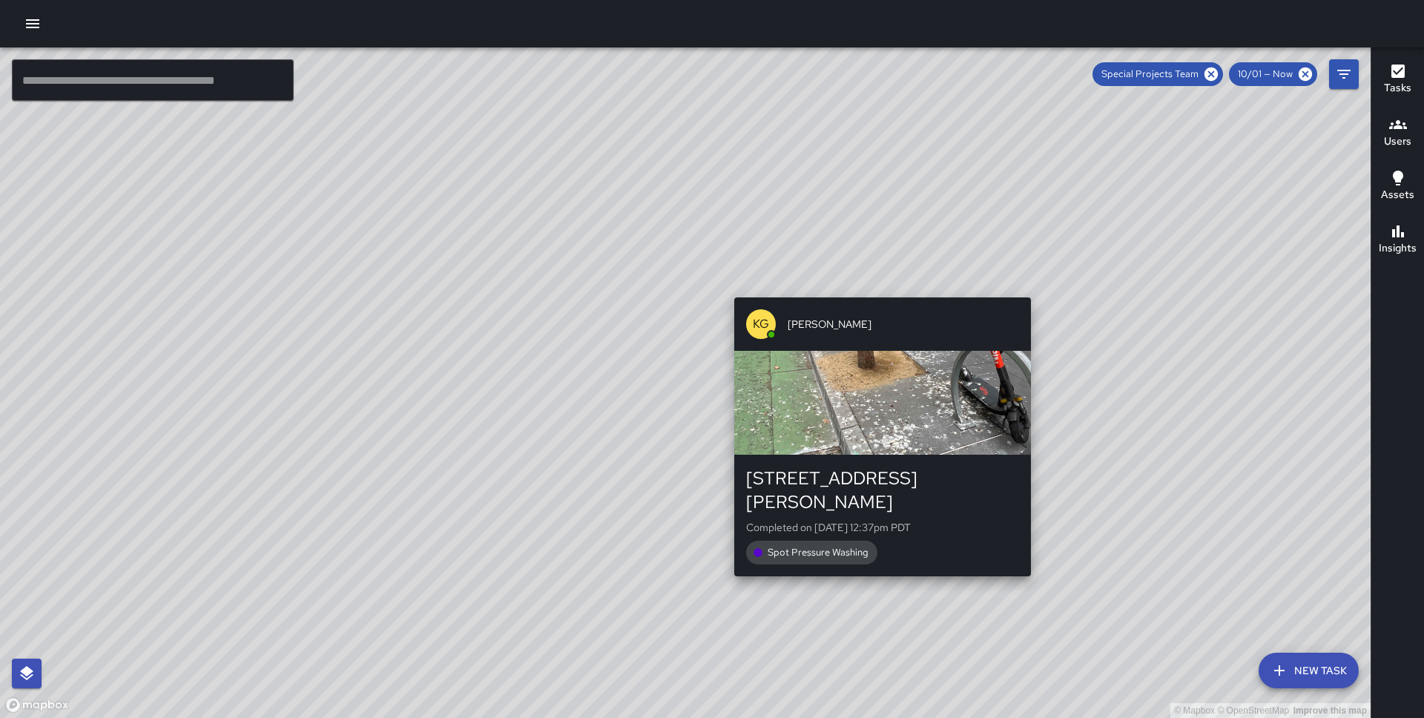
click at [876, 564] on div "© Mapbox © OpenStreetMap Improve this map KG Keonte Gibson 98 Howard Street Com…" at bounding box center [685, 382] width 1371 height 670
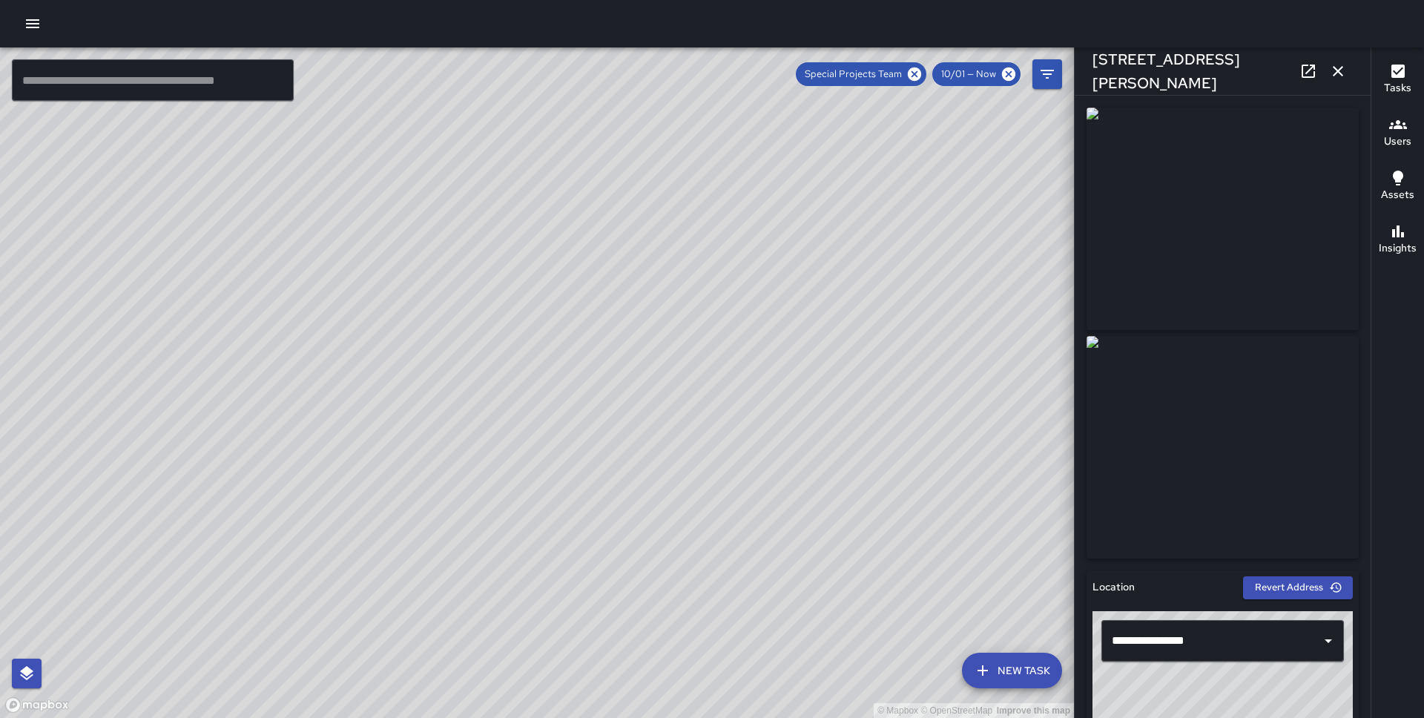
click at [1337, 70] on icon "button" at bounding box center [1338, 71] width 18 height 18
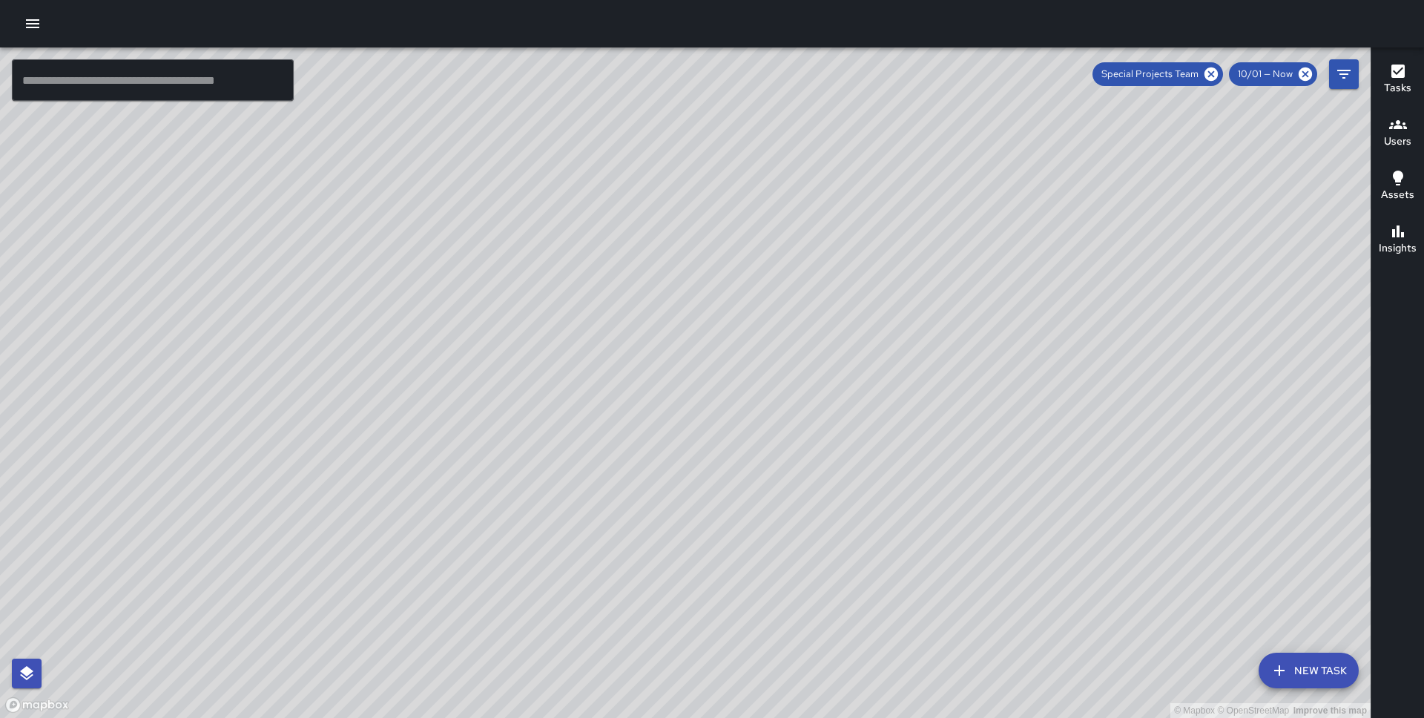
drag, startPoint x: 459, startPoint y: 249, endPoint x: 735, endPoint y: 422, distance: 325.6
click at [735, 422] on div "© Mapbox © OpenStreetMap Improve this map" at bounding box center [685, 382] width 1371 height 670
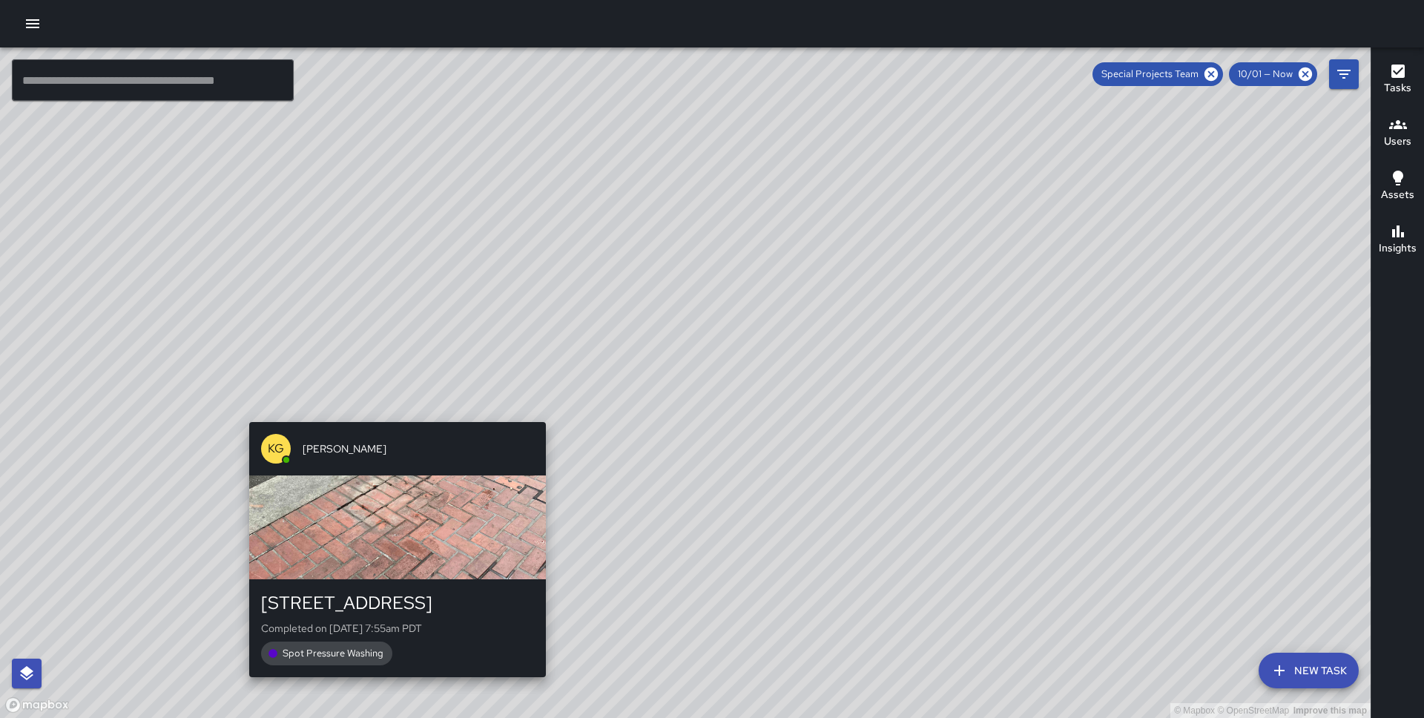
click at [393, 413] on div "© Mapbox © OpenStreetMap Improve this map KG Keonte Gibson 388 Market Street Co…" at bounding box center [685, 382] width 1371 height 670
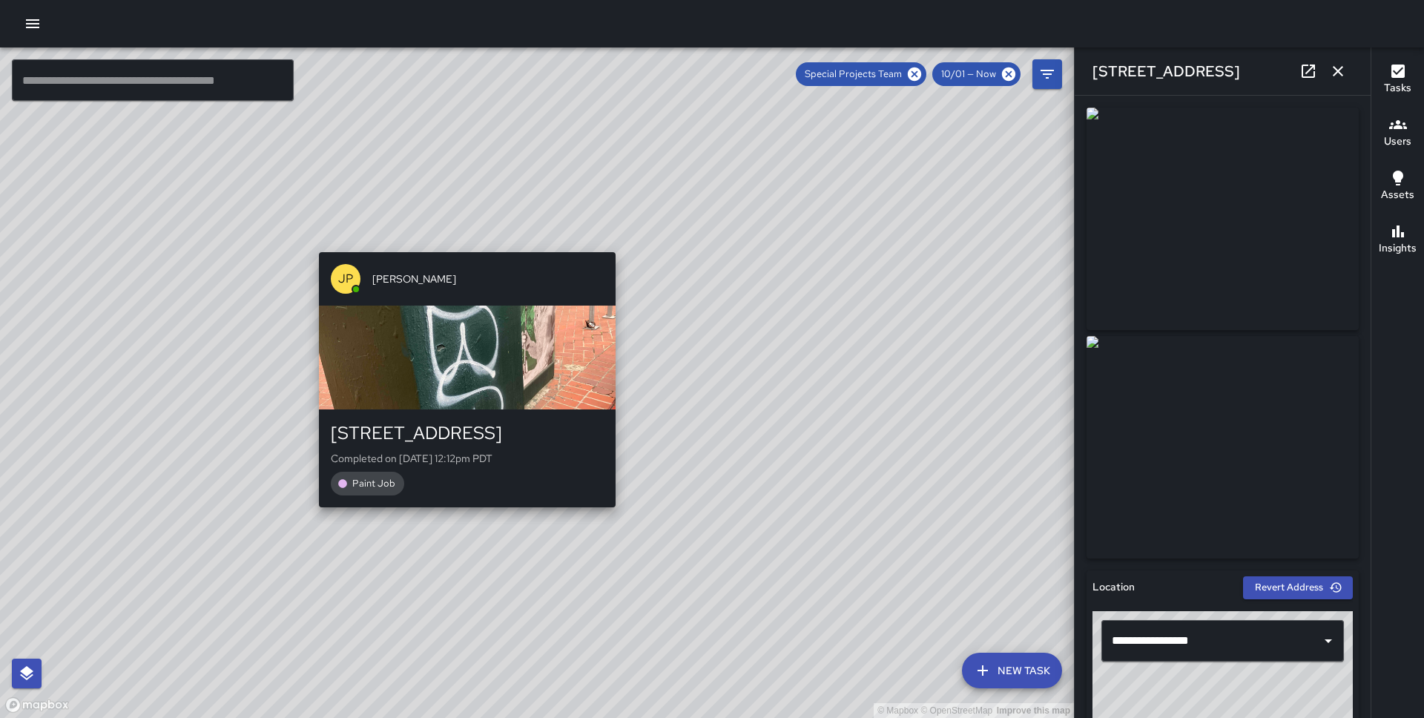
click at [460, 515] on div "© Mapbox © OpenStreetMap Improve this map JP Jonthan Portillo 425 Market Street…" at bounding box center [537, 382] width 1074 height 670
type input "**********"
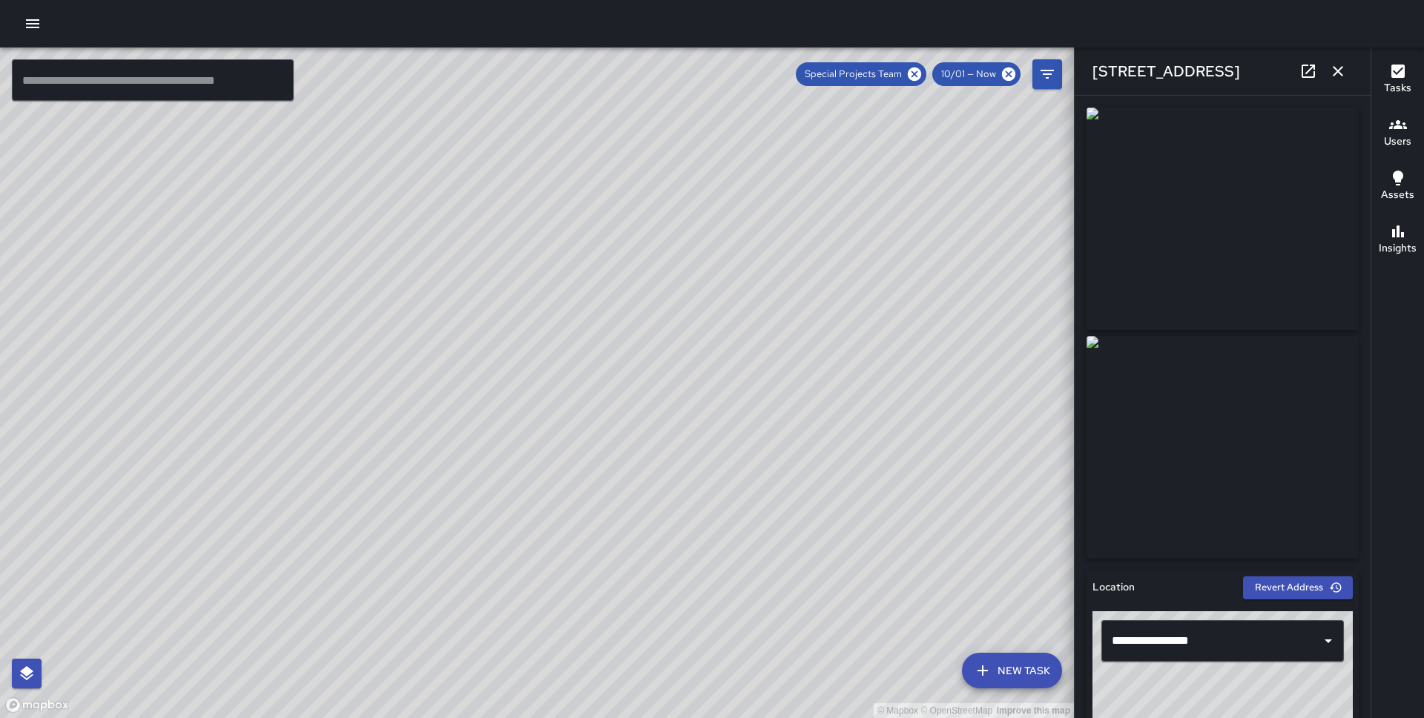
drag, startPoint x: 609, startPoint y: 467, endPoint x: 748, endPoint y: 277, distance: 235.6
click at [748, 277] on div "© Mapbox © OpenStreetMap Improve this map" at bounding box center [537, 382] width 1074 height 670
drag, startPoint x: 309, startPoint y: 490, endPoint x: 436, endPoint y: 441, distance: 136.6
click at [436, 441] on div "© Mapbox © OpenStreetMap Improve this map" at bounding box center [537, 382] width 1074 height 670
click at [1337, 73] on icon "button" at bounding box center [1338, 71] width 18 height 18
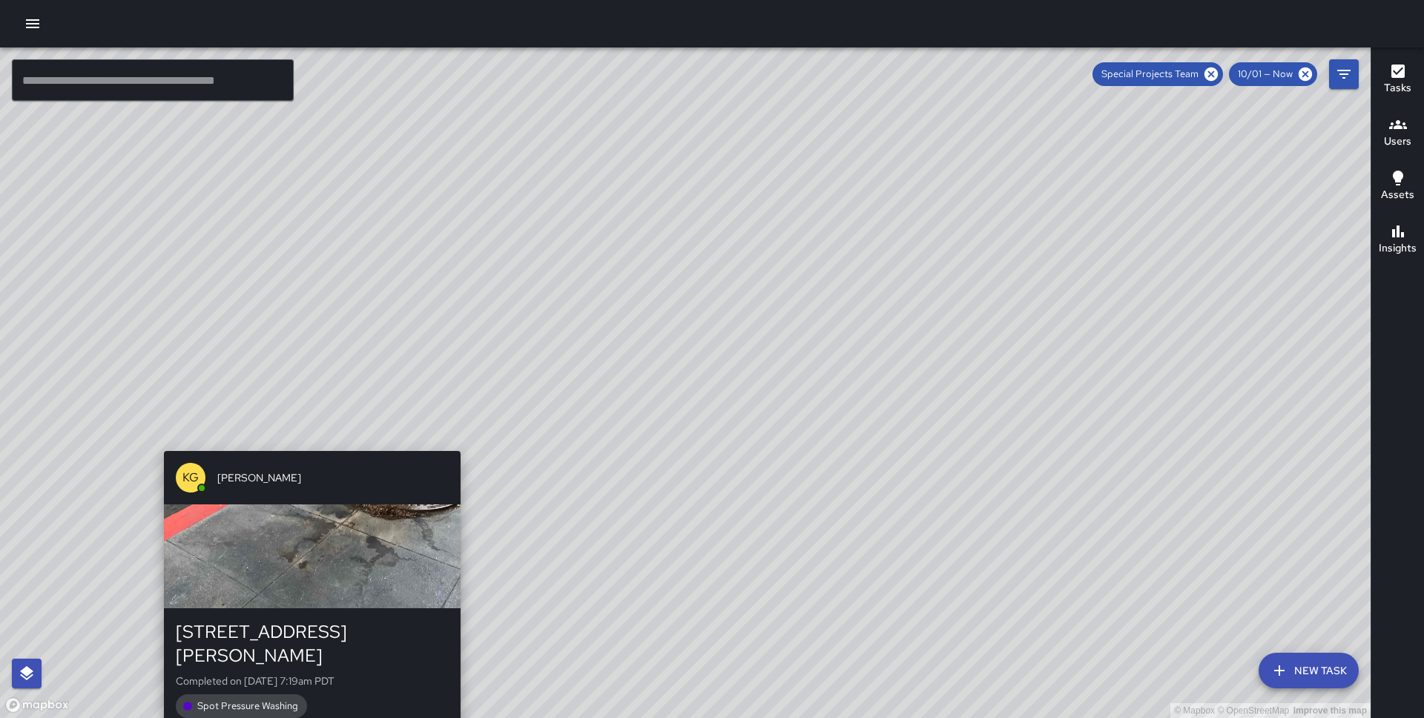
click at [455, 443] on div "© Mapbox © OpenStreetMap Improve this map KG Keonte Gibson 175 Sutter Street Co…" at bounding box center [685, 382] width 1371 height 670
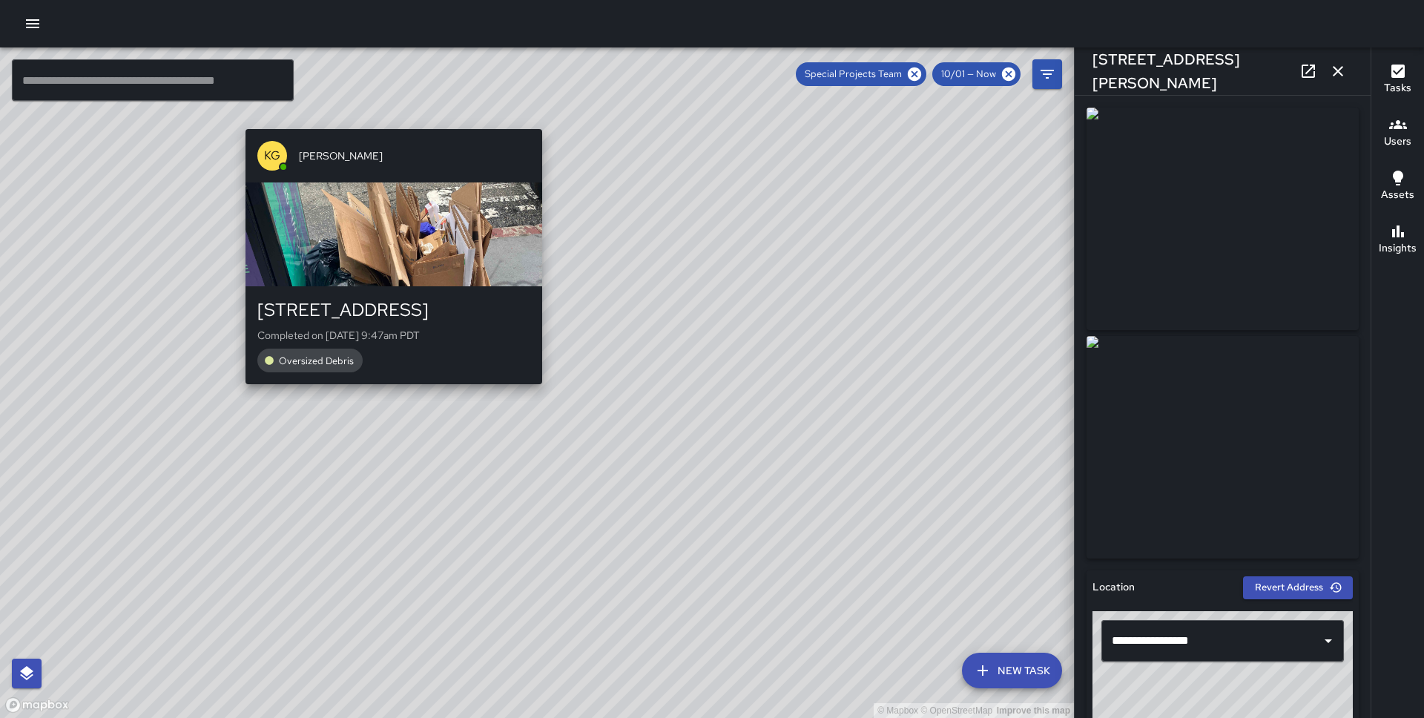
click at [386, 119] on div "© Mapbox © OpenStreetMap Improve this map KG Keonte Gibson 308 Kearny Street Co…" at bounding box center [537, 382] width 1074 height 670
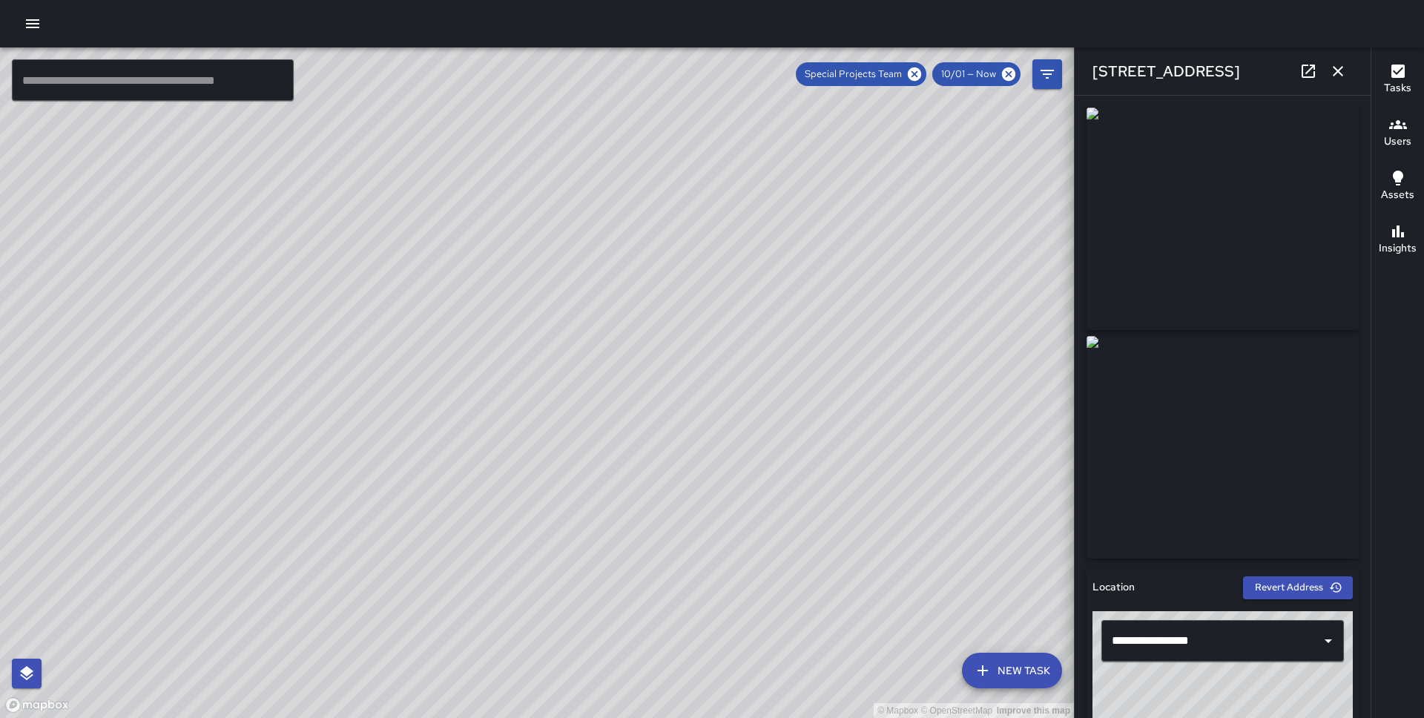
drag, startPoint x: 962, startPoint y: 252, endPoint x: 670, endPoint y: 427, distance: 340.0
click at [670, 427] on div "© Mapbox © OpenStreetMap Improve this map" at bounding box center [537, 382] width 1074 height 670
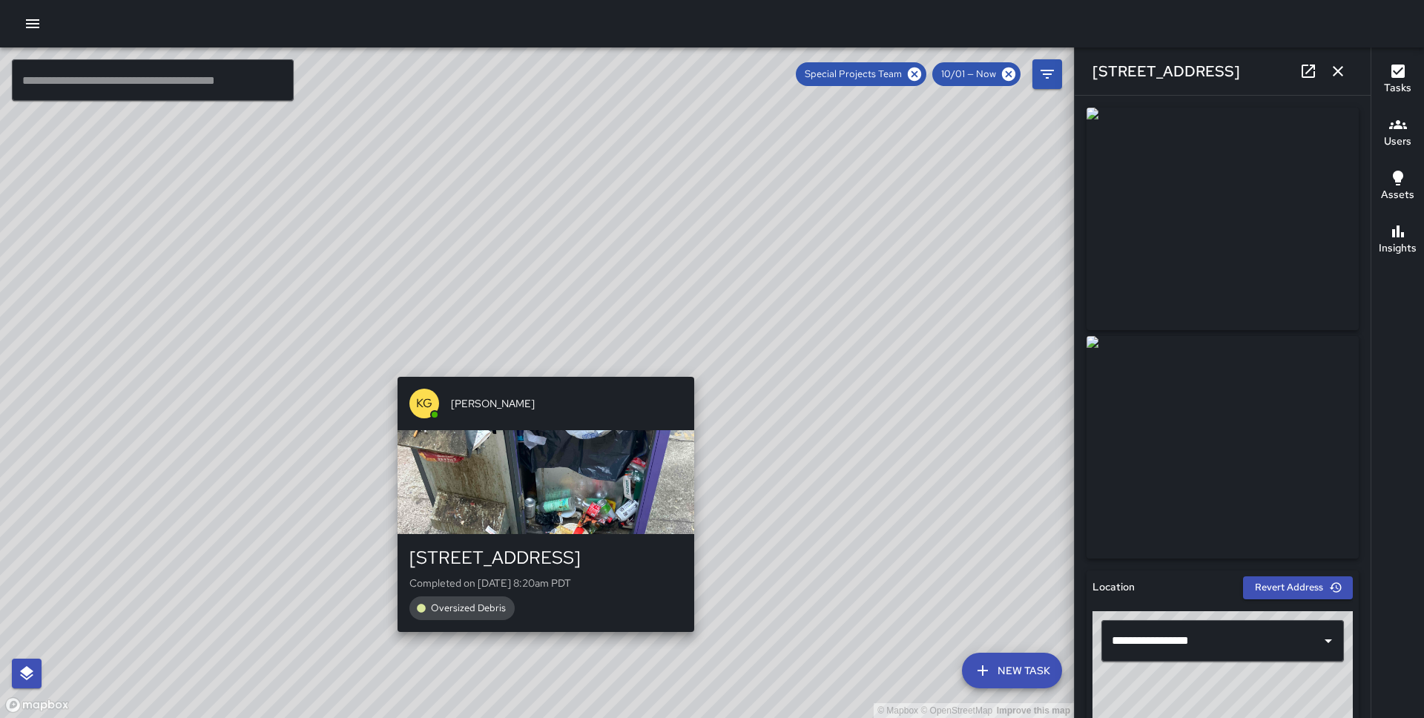
click at [539, 367] on div "© Mapbox © OpenStreetMap Improve this map KG Keonte Gibson 201 Sansome Street C…" at bounding box center [537, 382] width 1074 height 670
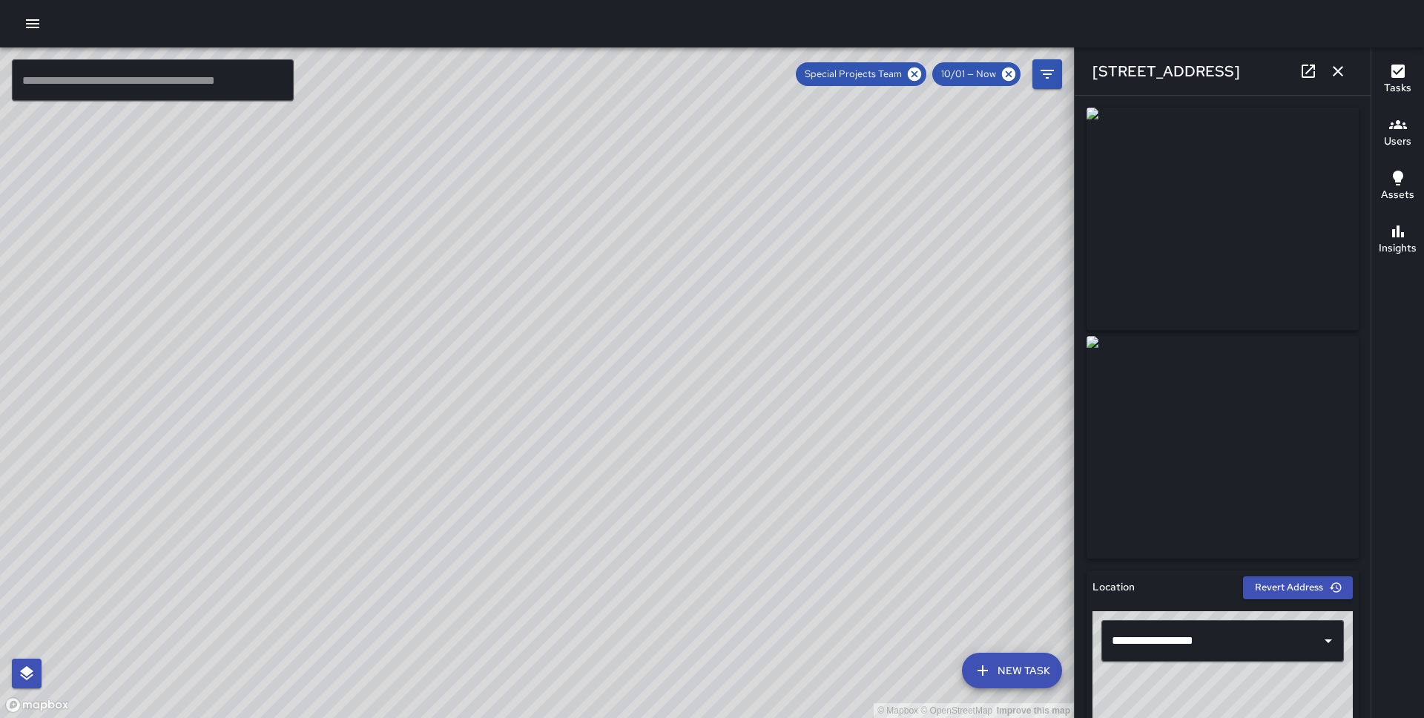
click at [680, 382] on div "© Mapbox © OpenStreetMap Improve this map KG Keonte Gibson 221a Pine Street Com…" at bounding box center [537, 382] width 1074 height 670
drag, startPoint x: 658, startPoint y: 240, endPoint x: 596, endPoint y: 520, distance: 286.3
click at [596, 520] on div "© Mapbox © OpenStreetMap Improve this map" at bounding box center [537, 382] width 1074 height 670
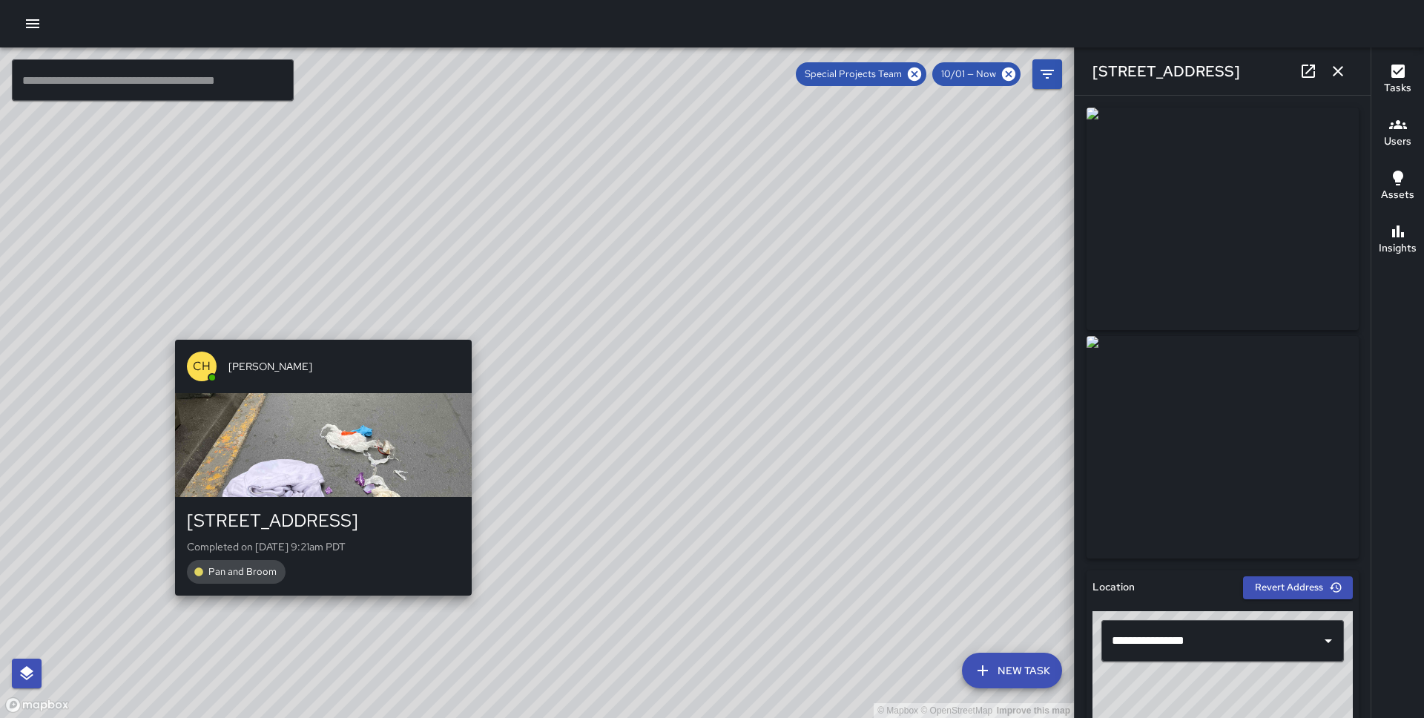
click at [314, 330] on div "© Mapbox © OpenStreetMap Improve this map CH Chris Hoffman 580 Commercial Stree…" at bounding box center [537, 382] width 1074 height 670
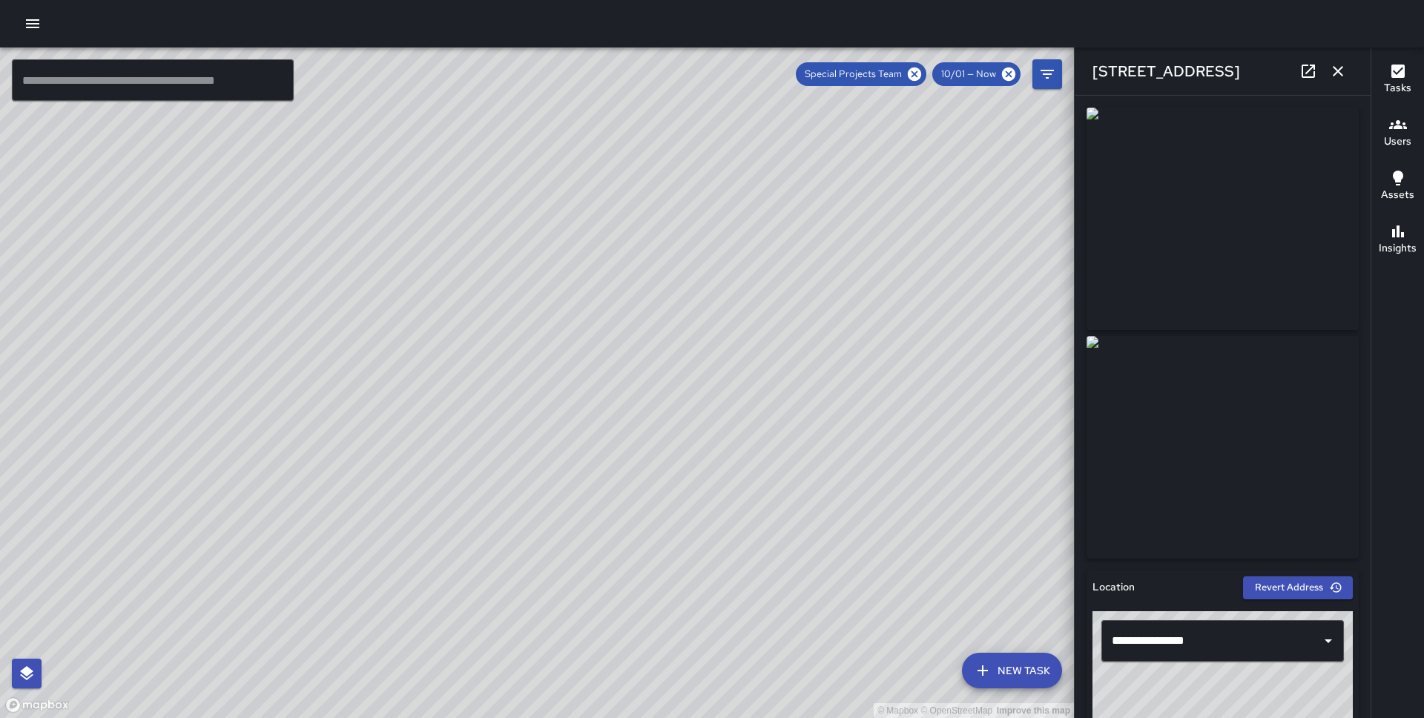
type input "**********"
drag, startPoint x: 828, startPoint y: 341, endPoint x: 834, endPoint y: 537, distance: 195.9
click at [834, 537] on div "© Mapbox © OpenStreetMap Improve this map" at bounding box center [537, 382] width 1074 height 670
drag, startPoint x: 730, startPoint y: 234, endPoint x: 357, endPoint y: 39, distance: 420.3
click at [357, 39] on div "© Mapbox © OpenStreetMap Improve this map ​ New Task Special Projects Team 10/0…" at bounding box center [712, 359] width 1424 height 718
